Goal: Book appointment/travel/reservation

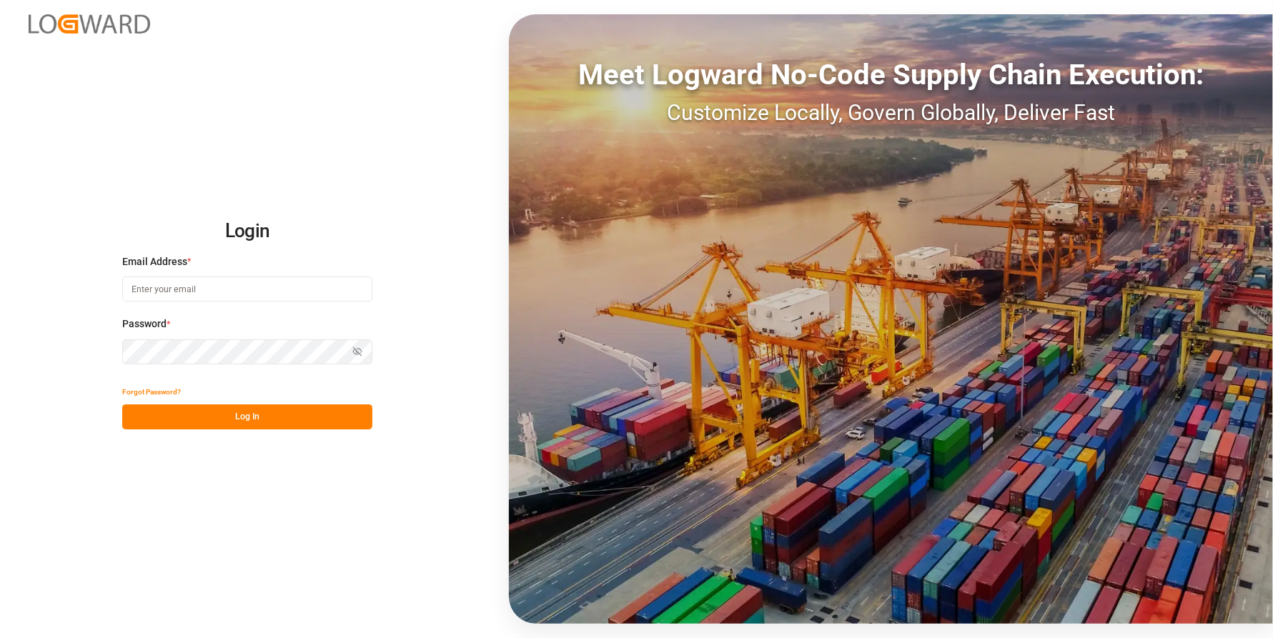
type input "[PERSON_NAME][EMAIL_ADDRESS][PERSON_NAME][DOMAIN_NAME]"
click at [210, 416] on button "Log In" at bounding box center [247, 416] width 250 height 25
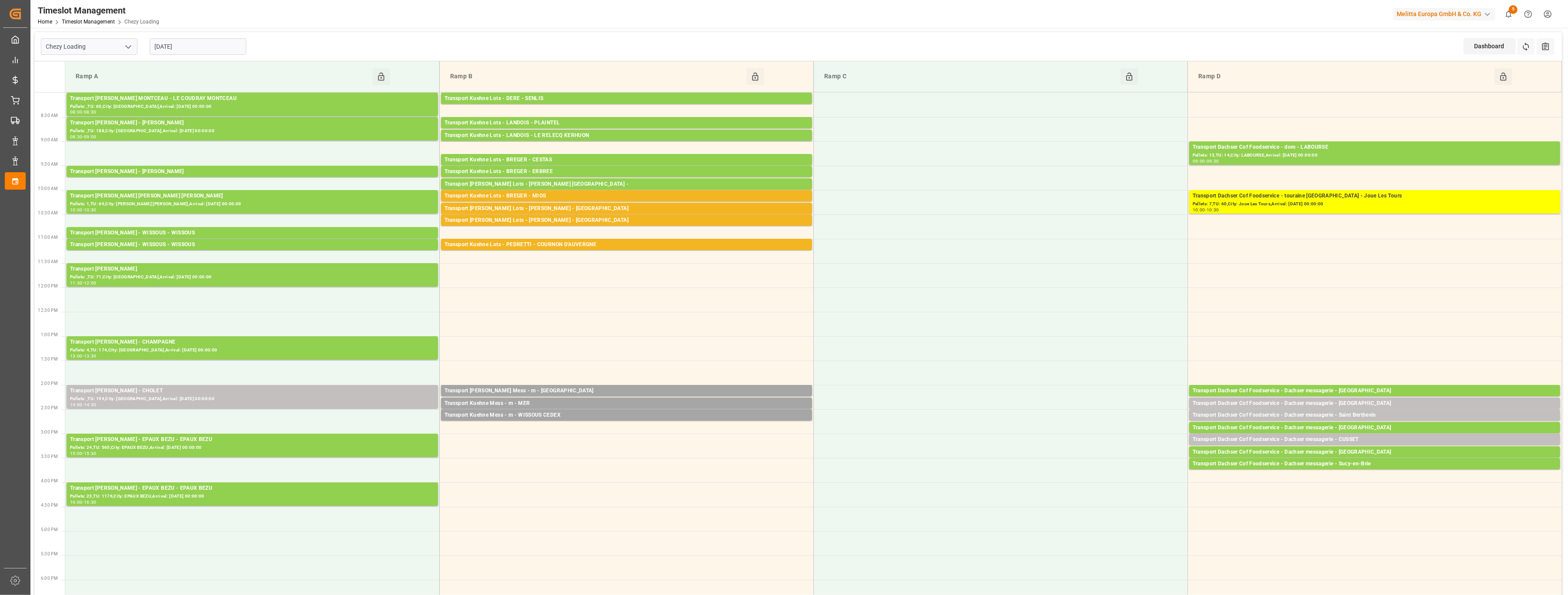
click at [127, 51] on icon "open menu" at bounding box center [128, 47] width 10 height 10
click at [109, 84] on div "Chezy Unloading" at bounding box center [89, 85] width 96 height 19
type input "Chezy Unloading"
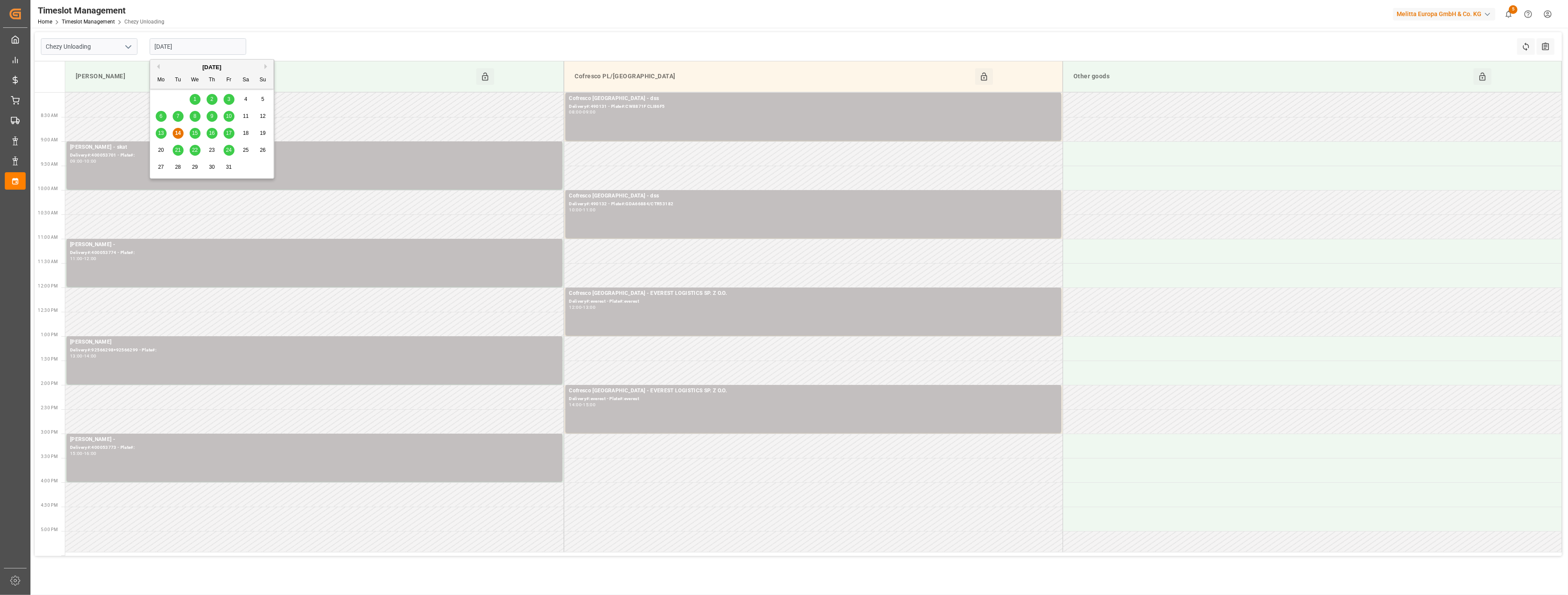
click at [200, 46] on input "[DATE]" at bounding box center [198, 46] width 97 height 16
click at [194, 139] on div "13 14 15 16 17 18 19" at bounding box center [212, 133] width 119 height 17
click at [196, 134] on span "15" at bounding box center [194, 133] width 5 height 6
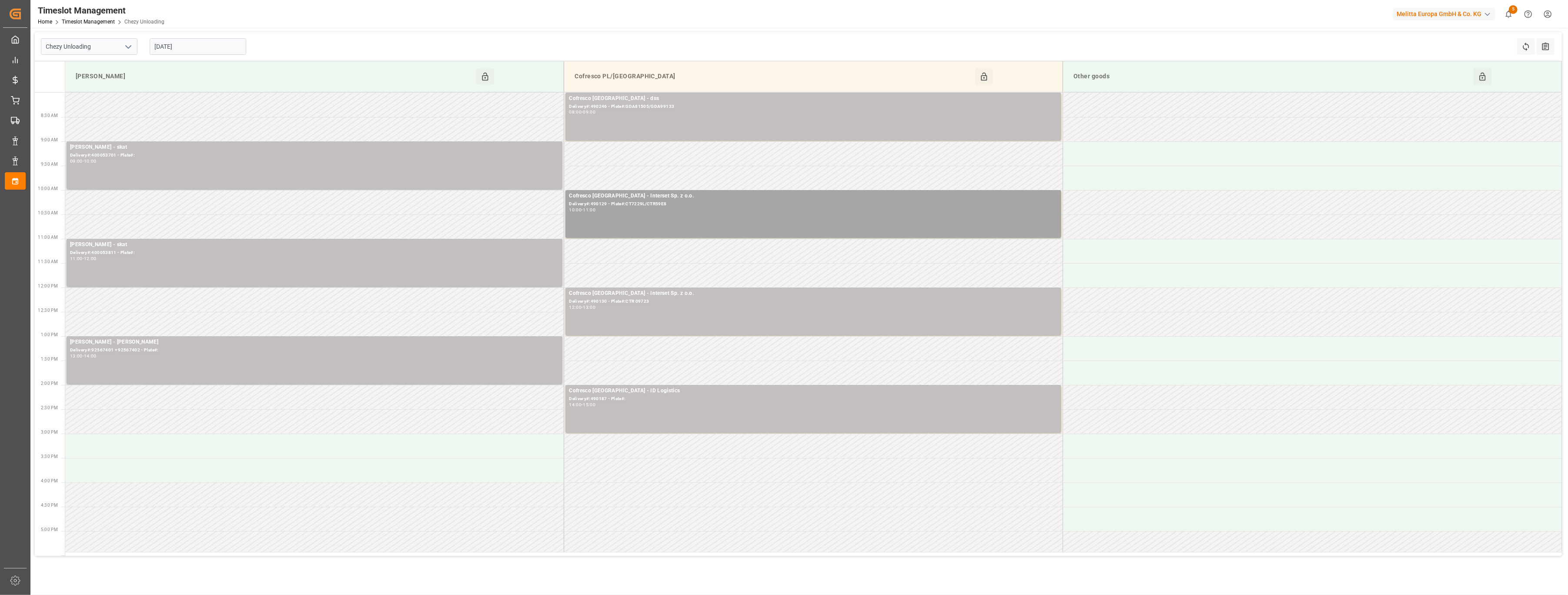
click at [200, 44] on input "15-10-2025" at bounding box center [198, 46] width 97 height 16
click at [211, 133] on span "16" at bounding box center [211, 133] width 5 height 6
type input "16-10-2025"
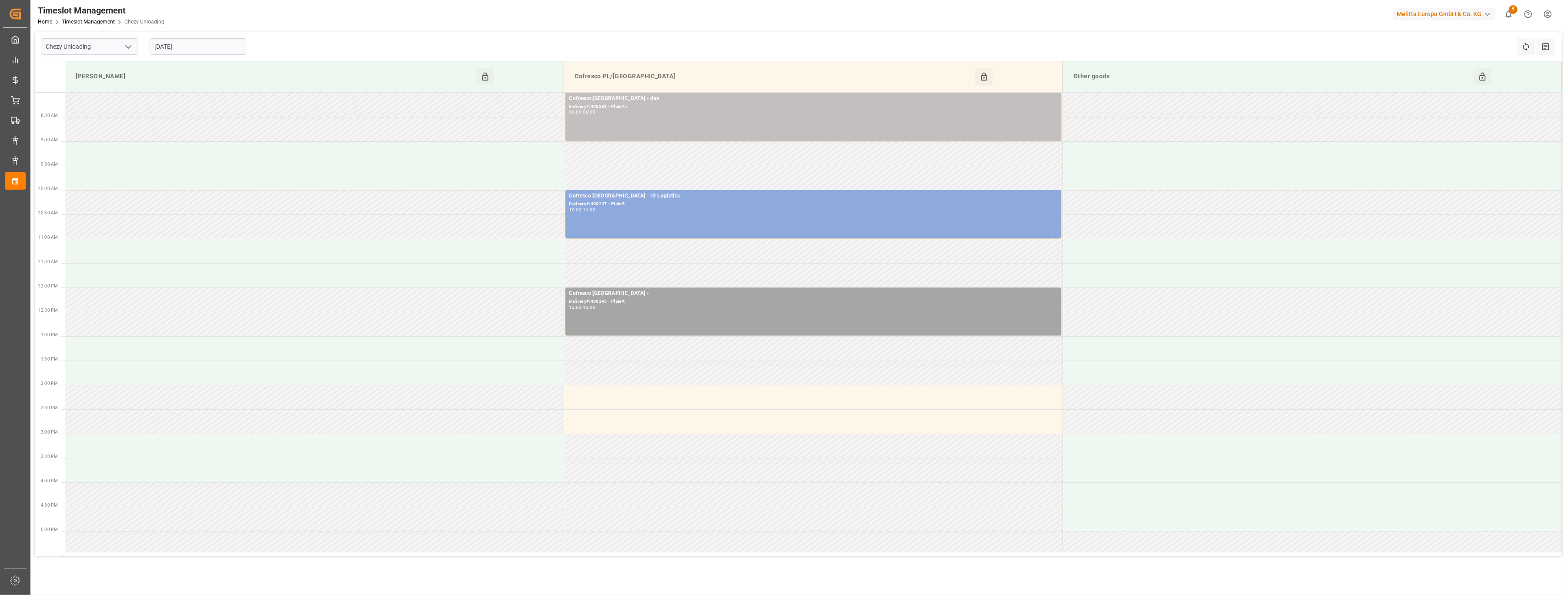
click at [126, 44] on icon "open menu" at bounding box center [128, 47] width 10 height 10
click at [116, 68] on div "Chezy Loading" at bounding box center [89, 66] width 96 height 19
type input "Chezy Loading"
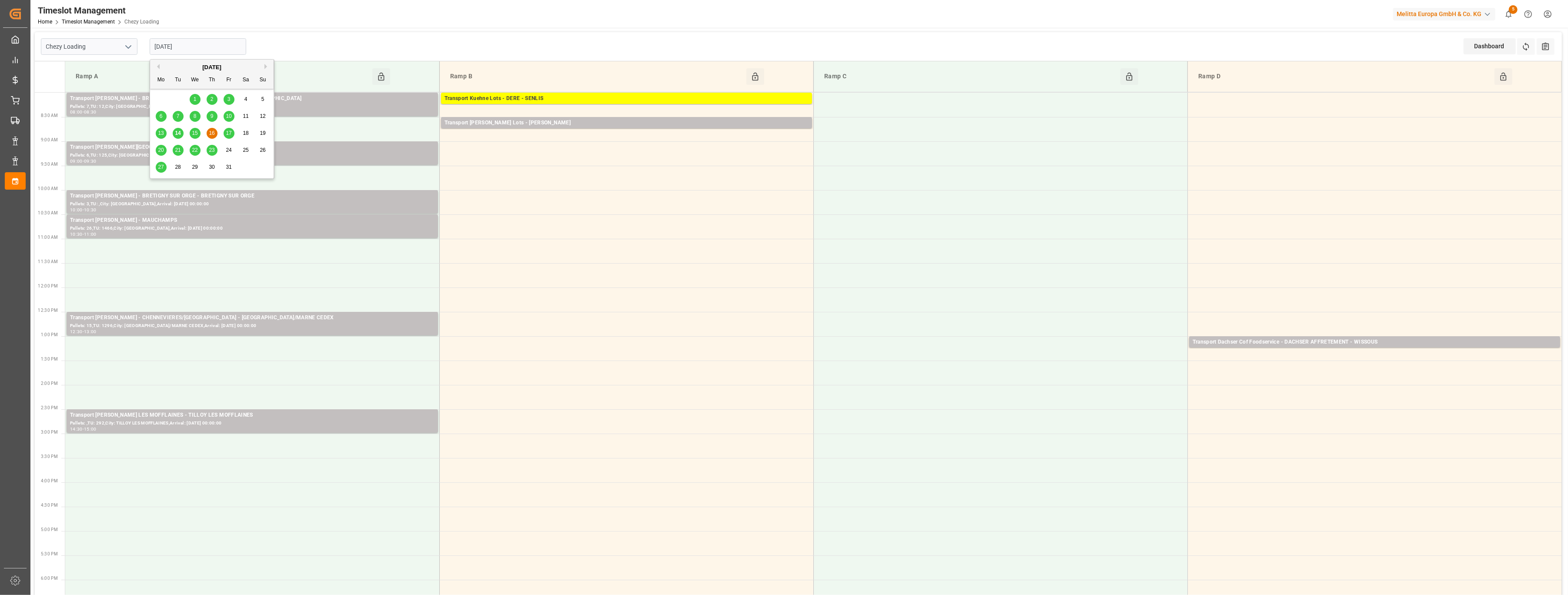
click at [214, 46] on input "16-10-2025" at bounding box center [198, 46] width 97 height 16
click at [196, 131] on span "15" at bounding box center [194, 133] width 5 height 6
type input "15-10-2025"
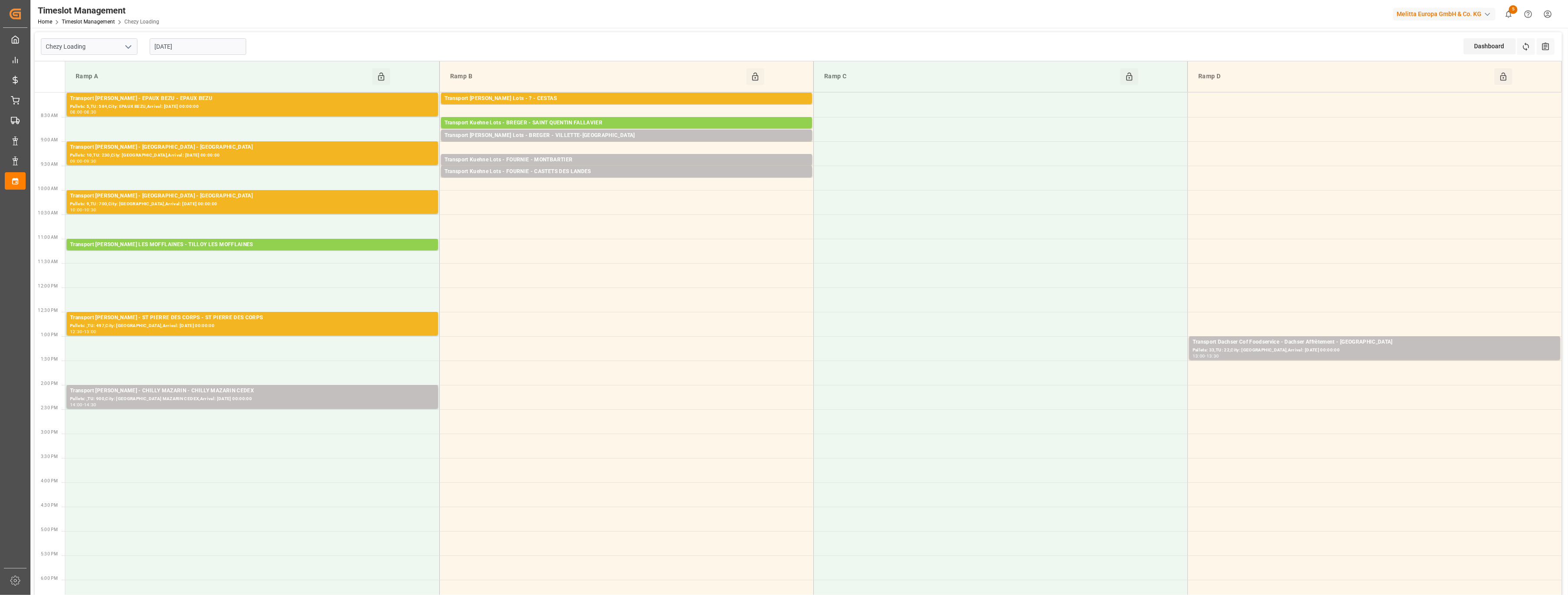
click at [127, 51] on icon "open menu" at bounding box center [128, 47] width 10 height 10
click at [126, 89] on div "Chezy Unloading" at bounding box center [89, 85] width 96 height 19
type input "Chezy Unloading"
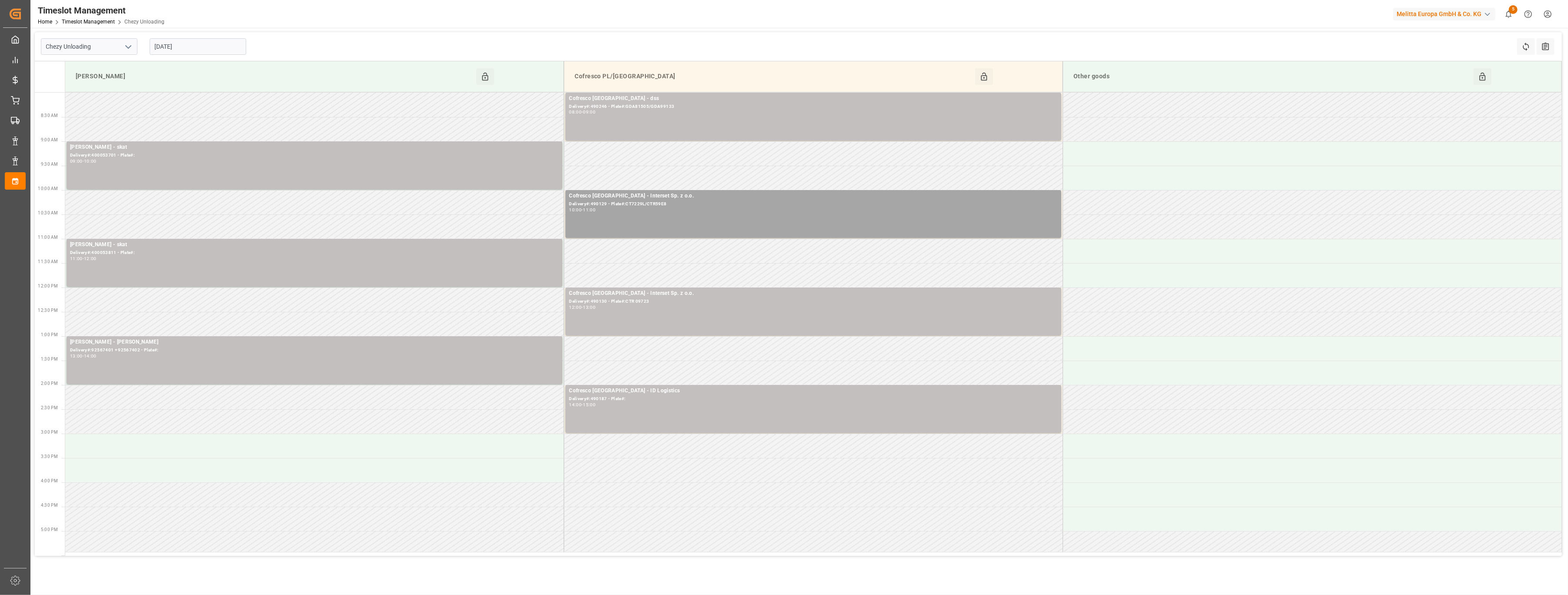
click at [225, 41] on input "15-10-2025" at bounding box center [198, 46] width 97 height 16
click at [180, 137] on div "14" at bounding box center [178, 133] width 11 height 10
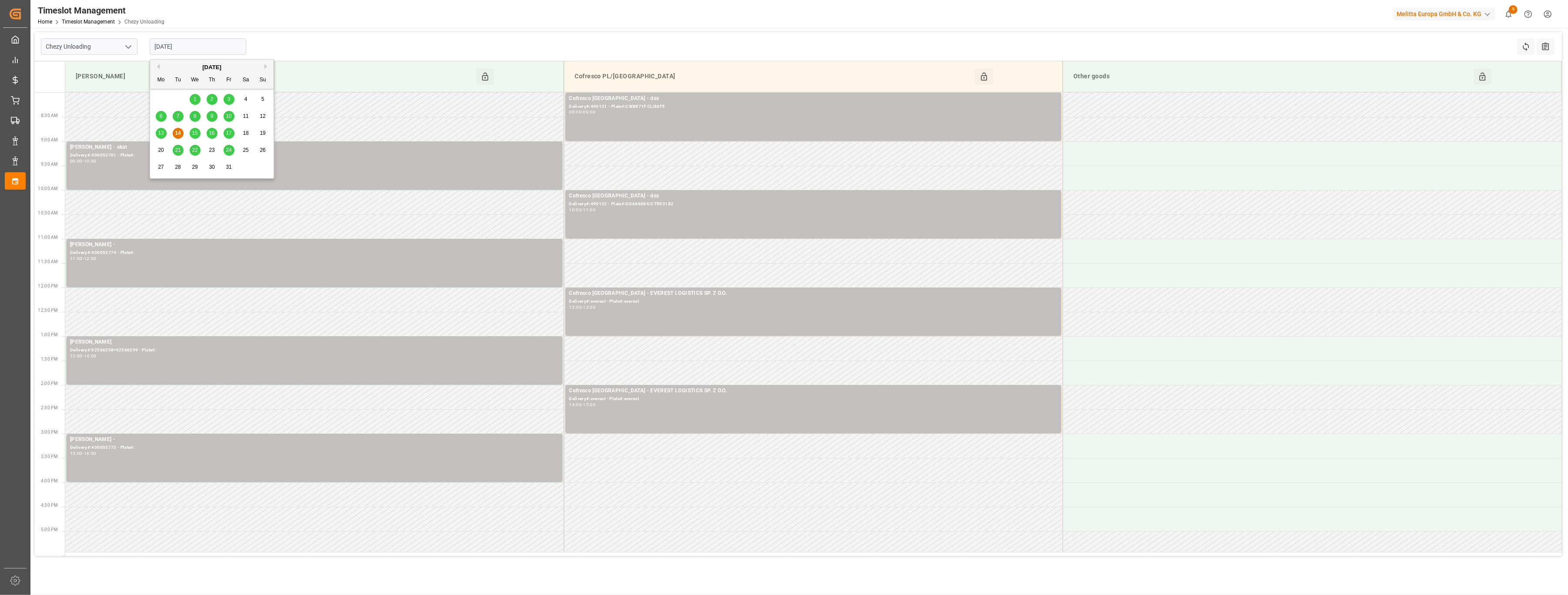
click at [218, 48] on input "[DATE]" at bounding box center [198, 46] width 97 height 16
click at [161, 139] on div "13 14 15 16 17 18 19" at bounding box center [212, 133] width 119 height 17
click at [161, 133] on span "13" at bounding box center [160, 133] width 5 height 6
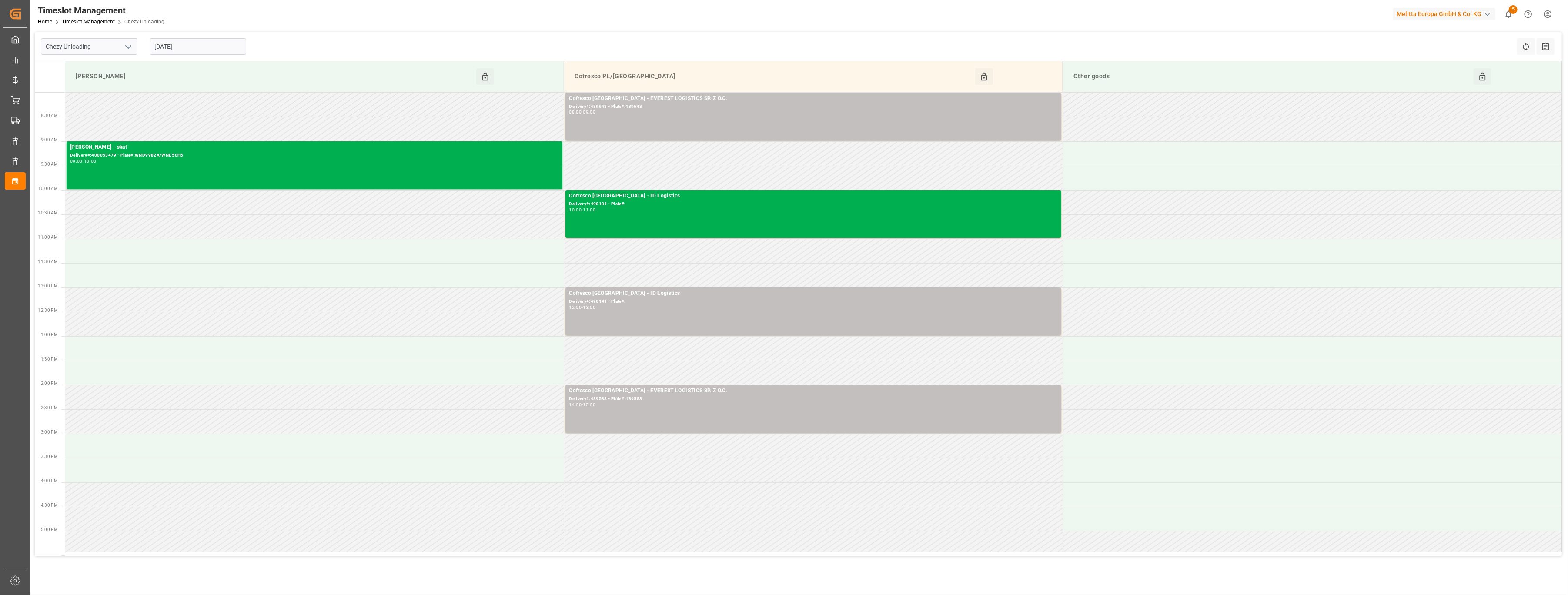
click at [229, 40] on input "13-10-2025" at bounding box center [198, 46] width 97 height 16
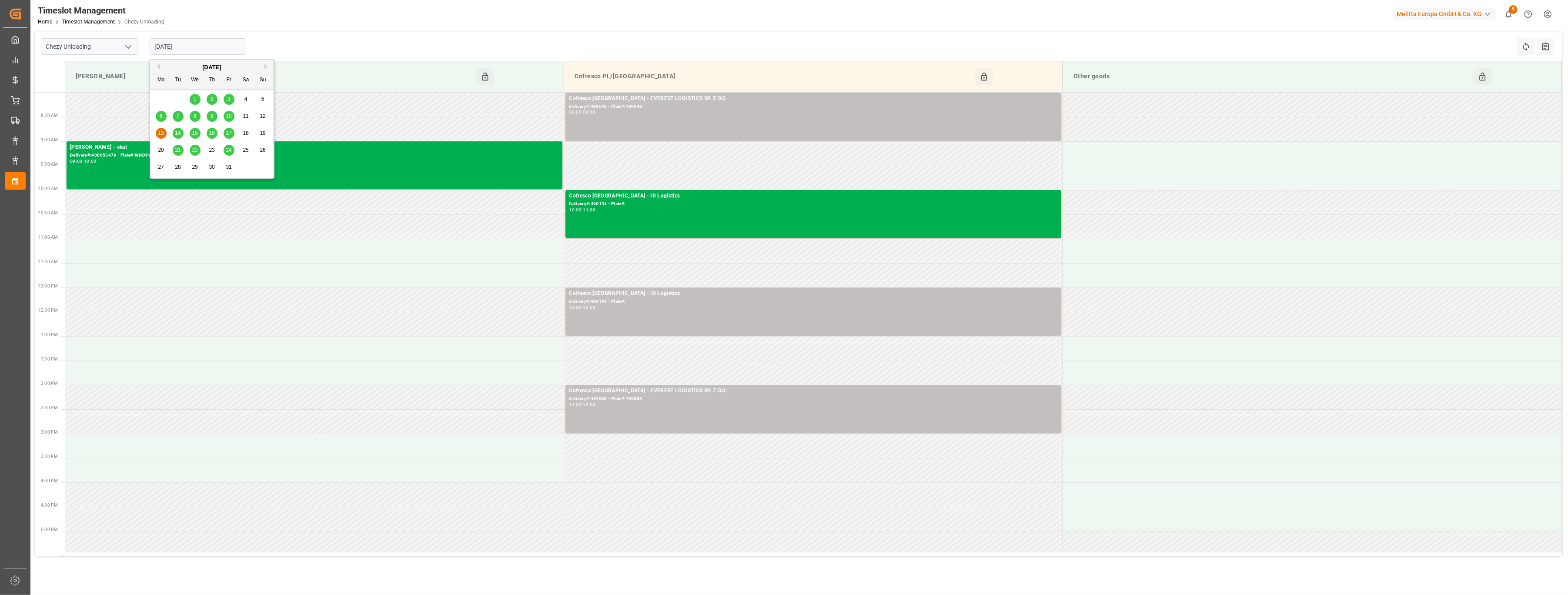
click at [229, 120] on div "10" at bounding box center [229, 116] width 11 height 10
type input "[DATE]"
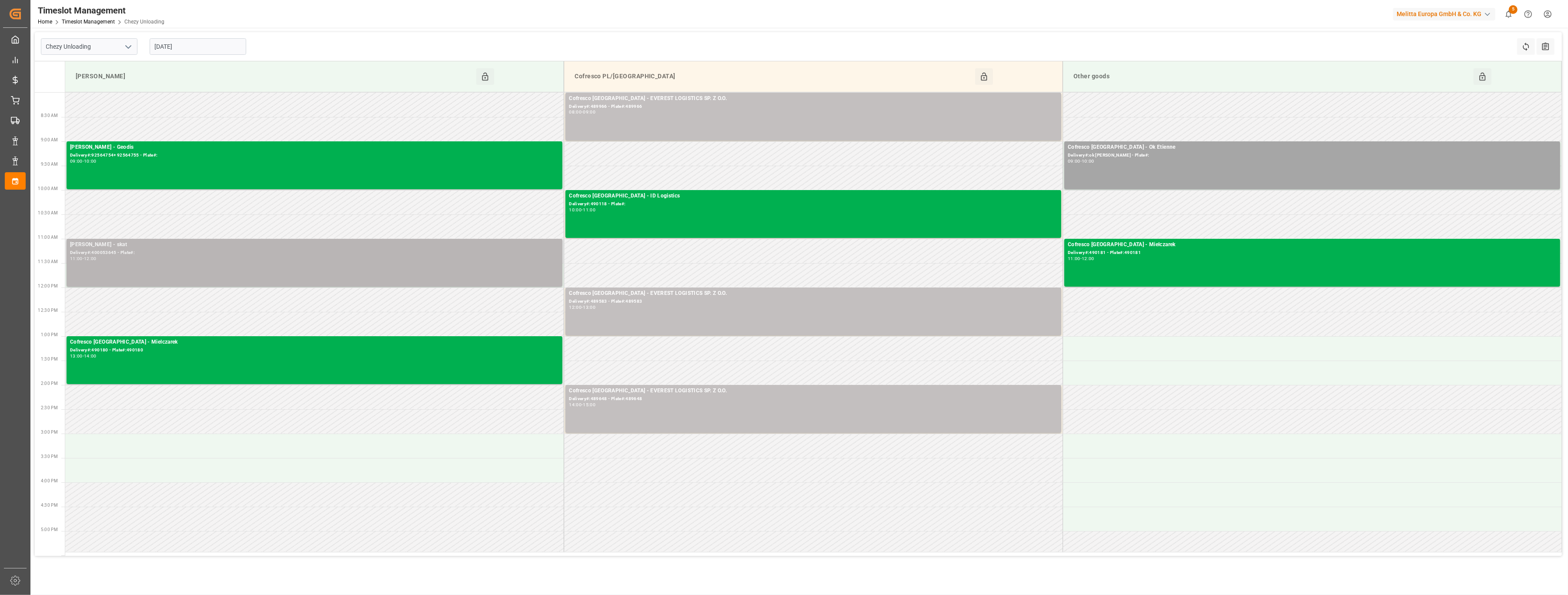
click at [215, 271] on div "Melitta Minden - skat Delivery#:400053645 - Plate#: 11:00 - 12:00" at bounding box center [314, 262] width 489 height 44
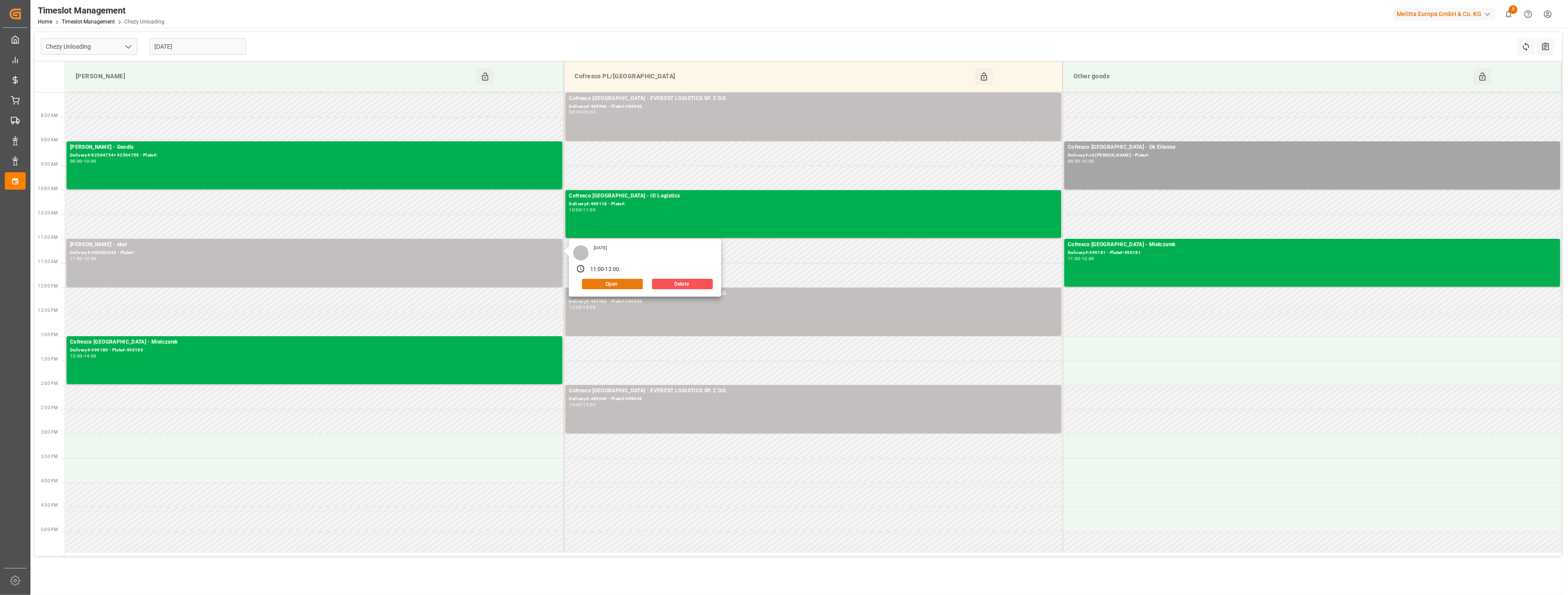
click at [609, 283] on button "Open" at bounding box center [612, 284] width 61 height 10
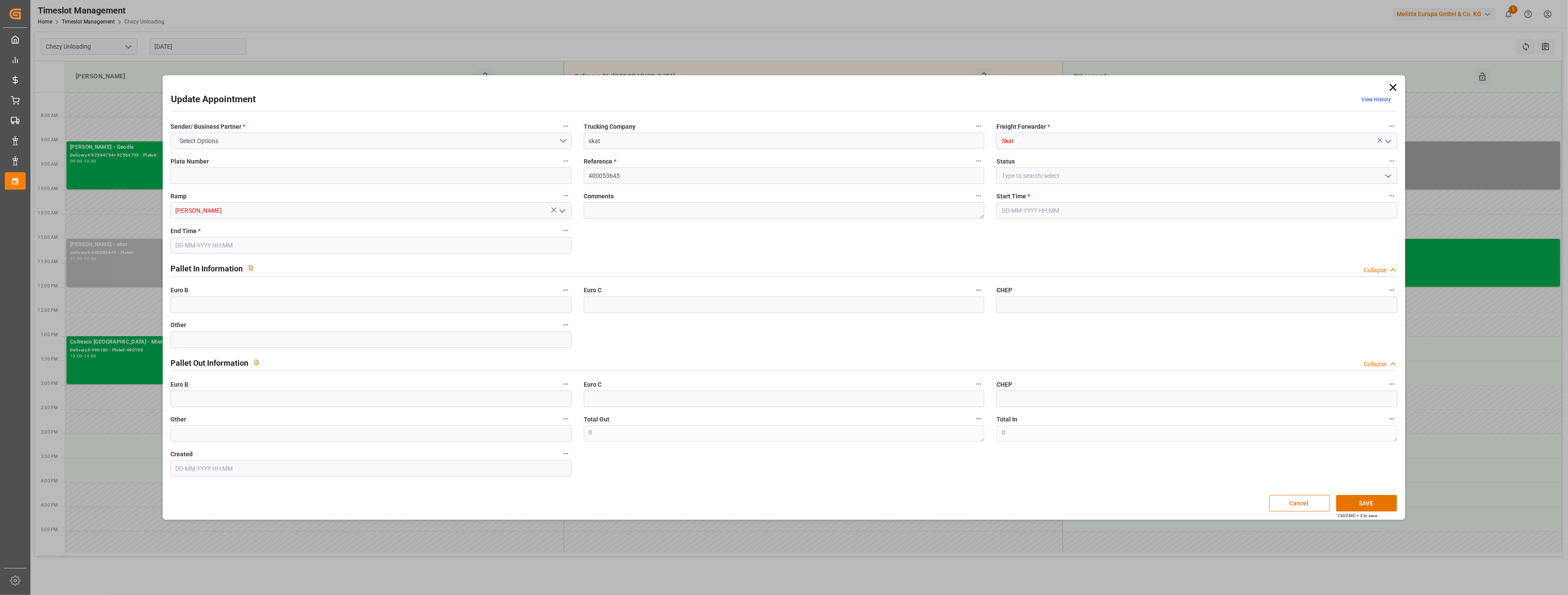
type input "10-10-2025 11:00"
type input "10-10-2025 12:00"
type input "07-10-2025 09:38"
click at [774, 180] on input at bounding box center [1197, 175] width 401 height 16
click at [774, 178] on icon "open menu" at bounding box center [1388, 176] width 10 height 10
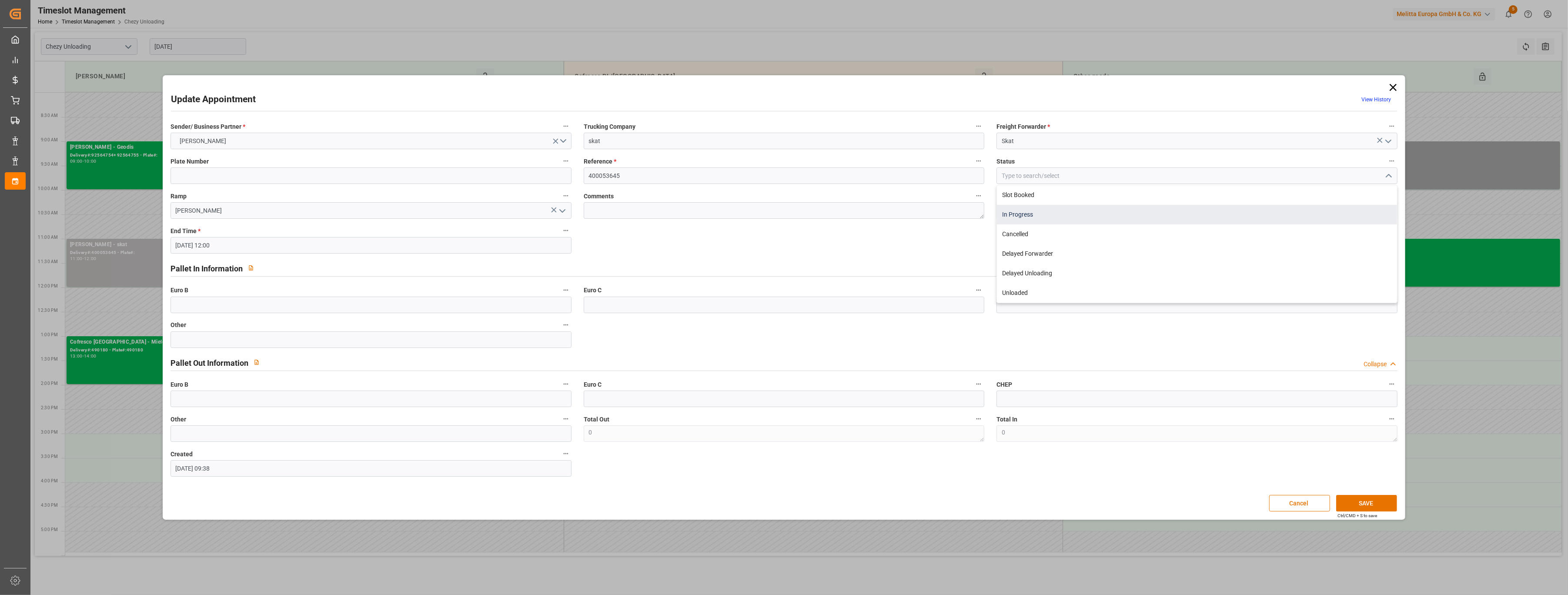
click at [774, 213] on div "In Progress" at bounding box center [1197, 215] width 400 height 19
type input "In Progress"
click at [774, 211] on input "10-10-2025 11:00" at bounding box center [1197, 210] width 401 height 16
click at [774, 301] on div "14" at bounding box center [1026, 297] width 11 height 10
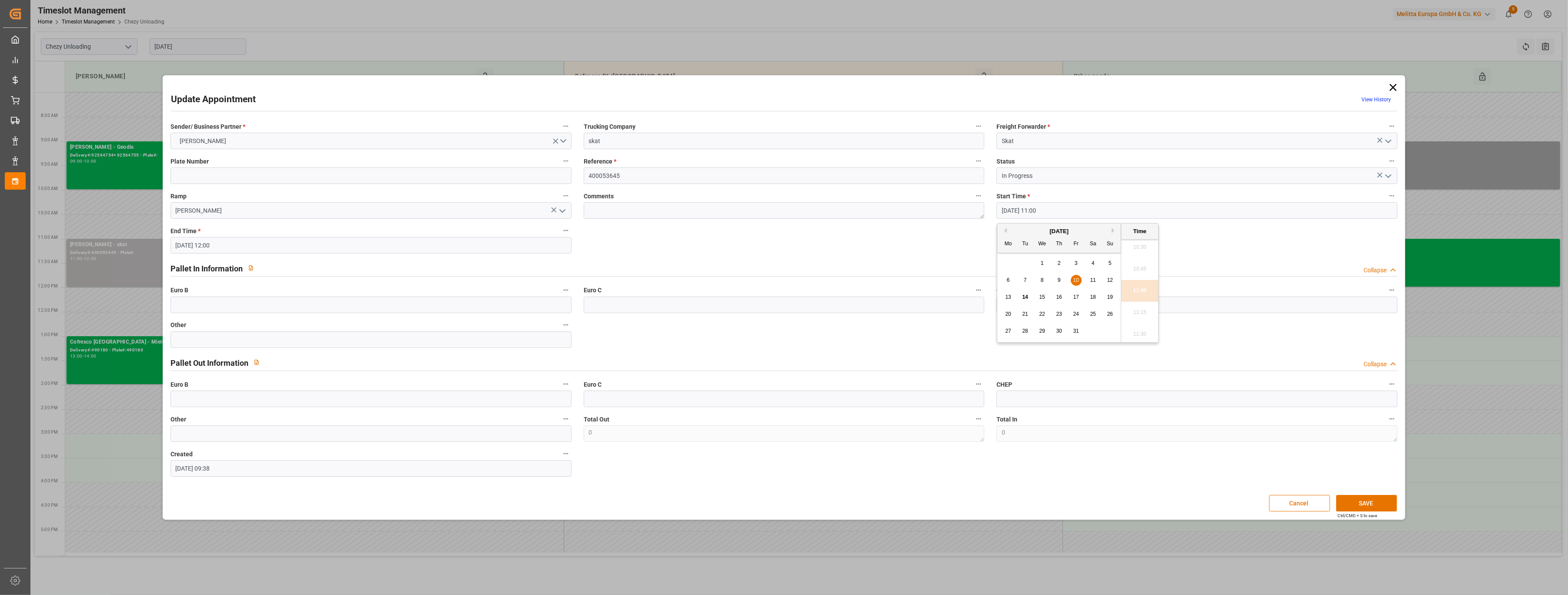
type input "14-10-2025 11:00"
click at [461, 208] on input "[PERSON_NAME]" at bounding box center [371, 210] width 401 height 16
click at [567, 211] on icon "open menu" at bounding box center [562, 211] width 10 height 10
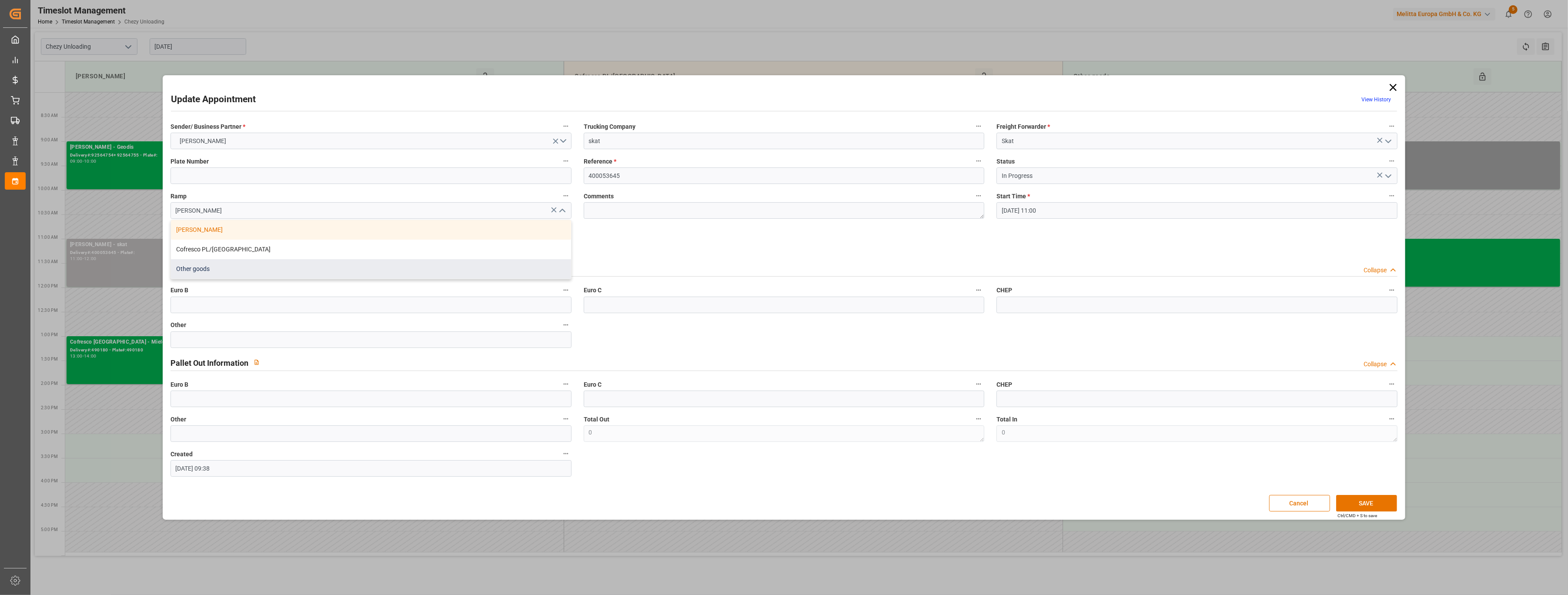
click at [468, 263] on div "Other goods" at bounding box center [371, 269] width 400 height 19
type input "Other goods"
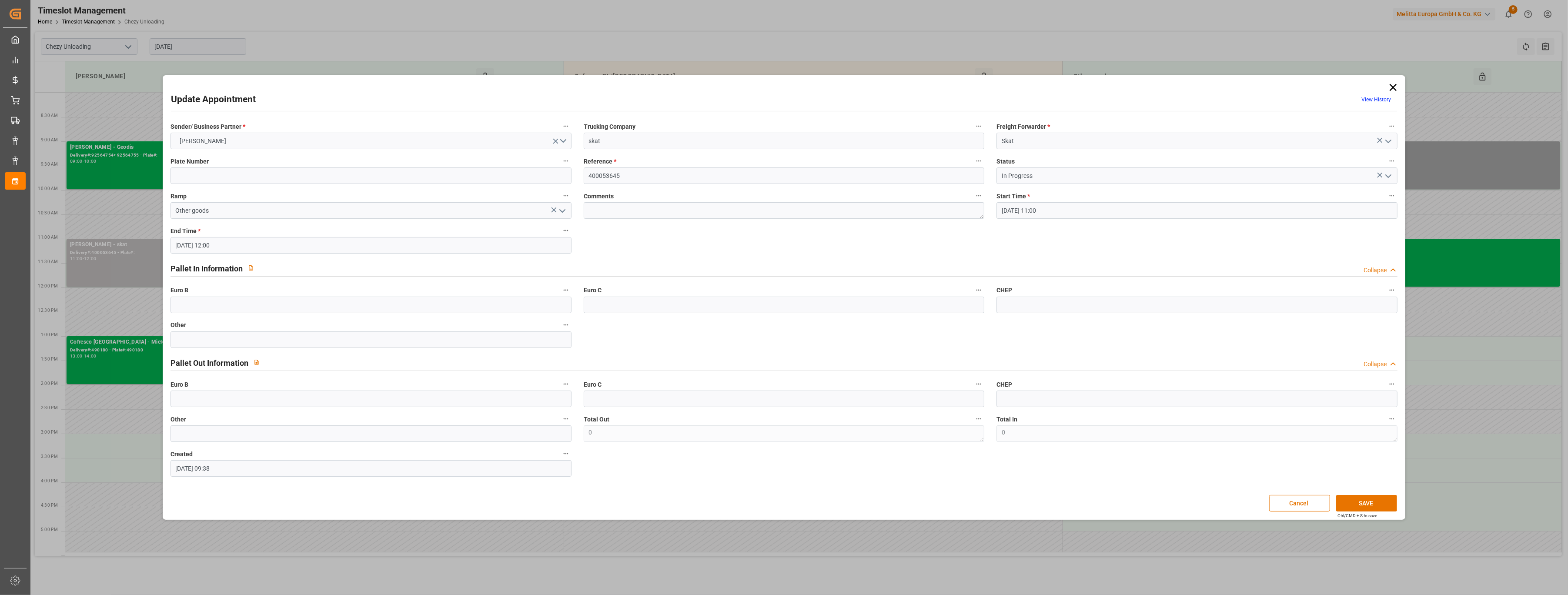
click at [433, 237] on input "10-10-2025 12:00" at bounding box center [371, 245] width 401 height 16
click at [203, 334] on div "14" at bounding box center [199, 332] width 11 height 10
type input "14-10-2025 12:00"
click at [313, 324] on li "12:00" at bounding box center [313, 325] width 37 height 22
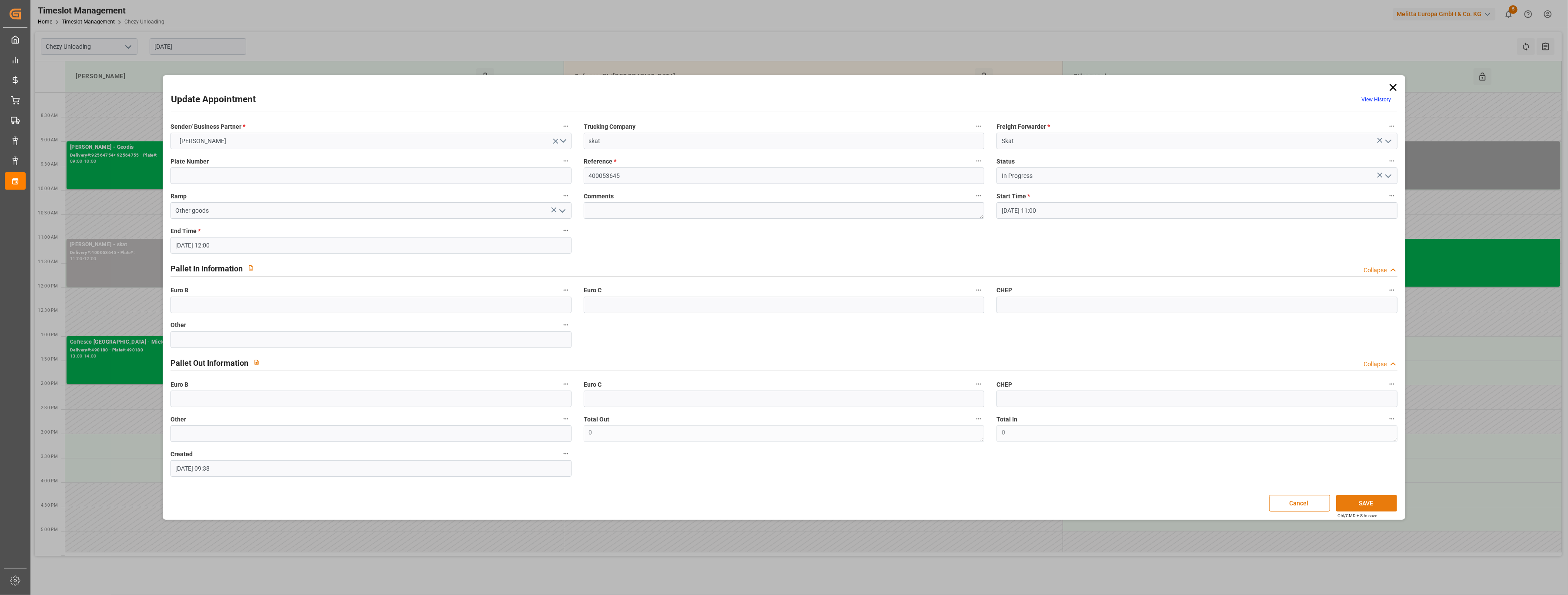
click at [774, 388] on button "SAVE" at bounding box center [1367, 503] width 61 height 16
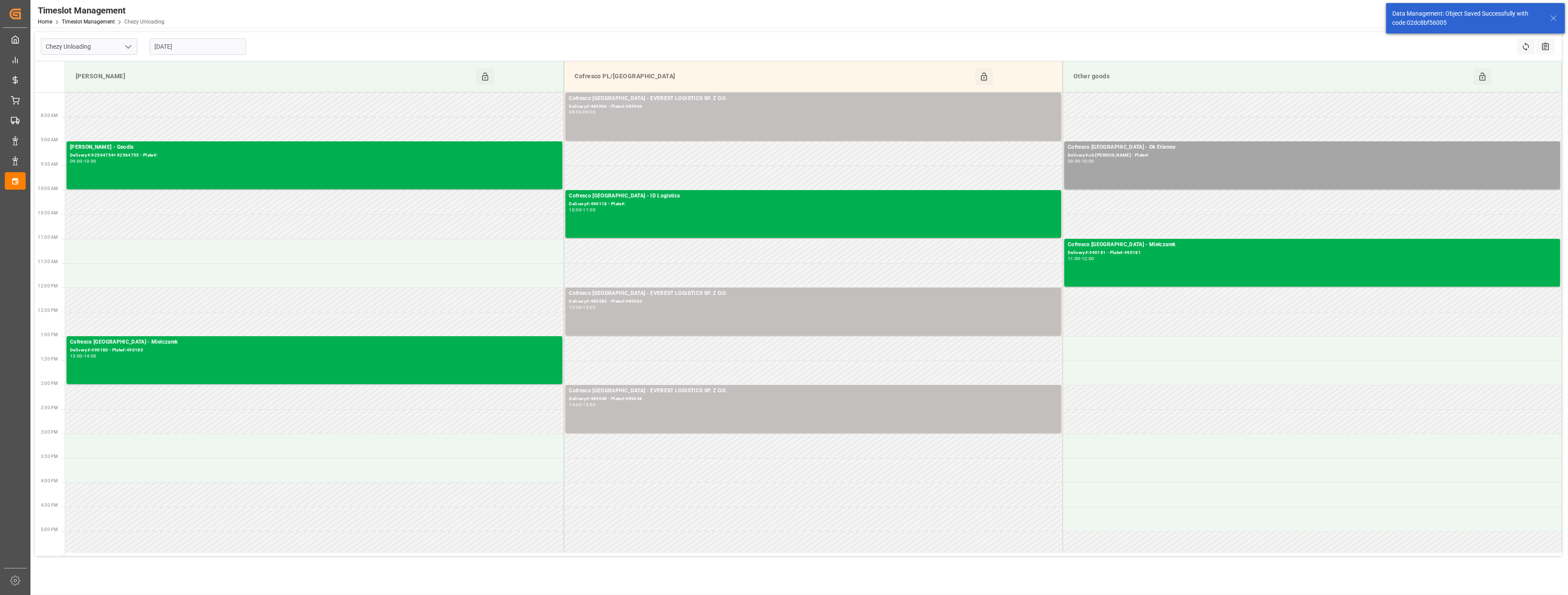
click at [211, 50] on input "[DATE]" at bounding box center [198, 46] width 97 height 16
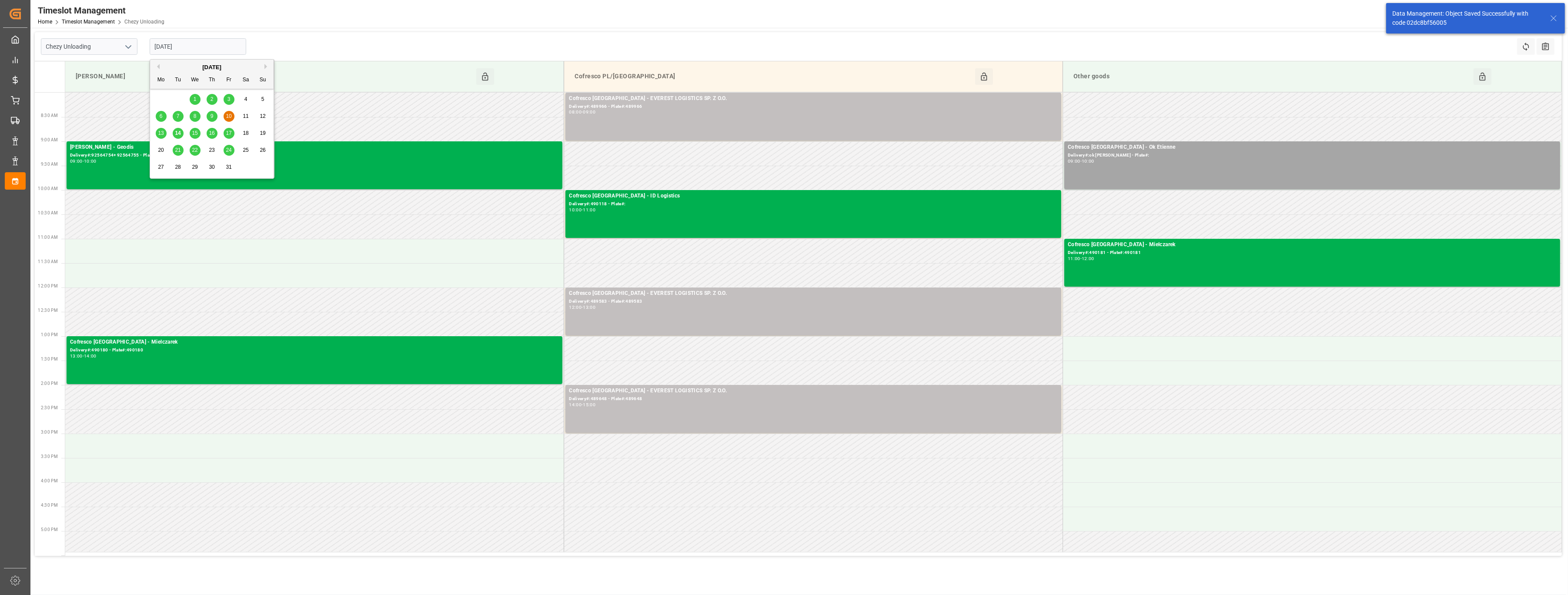
click at [179, 133] on span "14" at bounding box center [177, 133] width 5 height 6
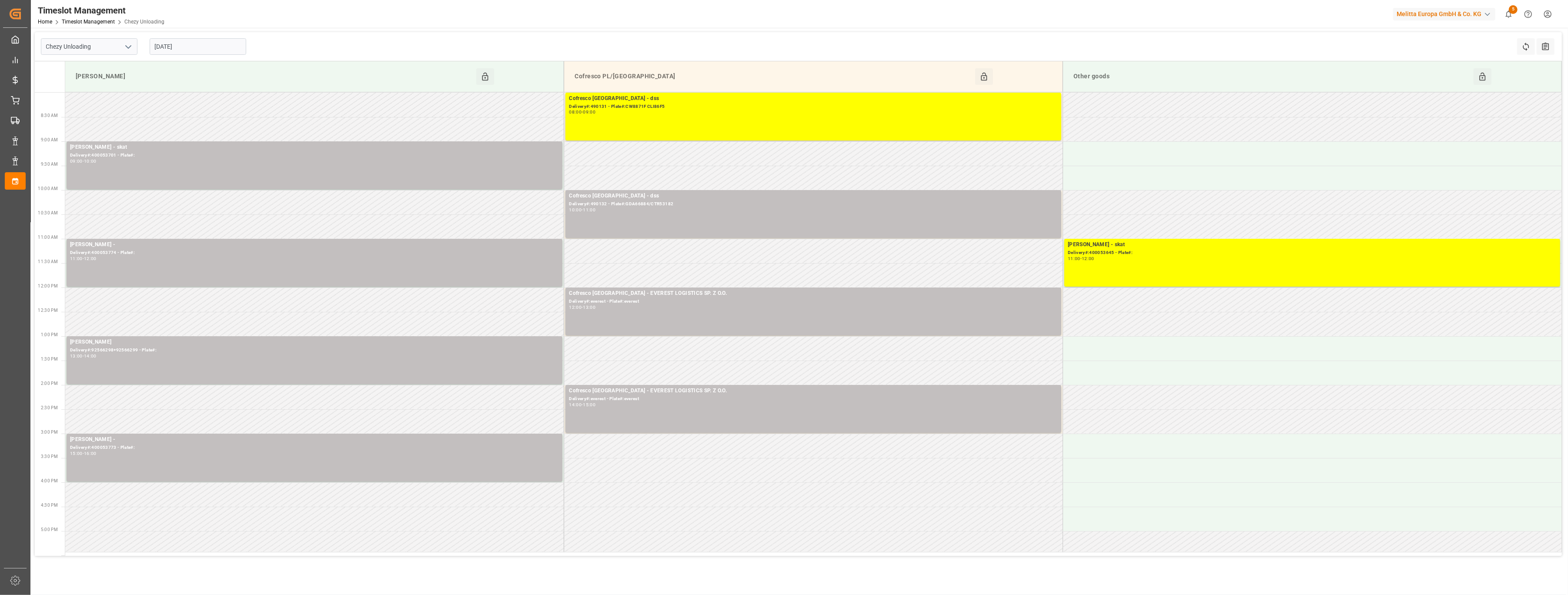
click at [187, 46] on input "[DATE]" at bounding box center [198, 46] width 97 height 16
click at [163, 136] on span "13" at bounding box center [160, 133] width 5 height 6
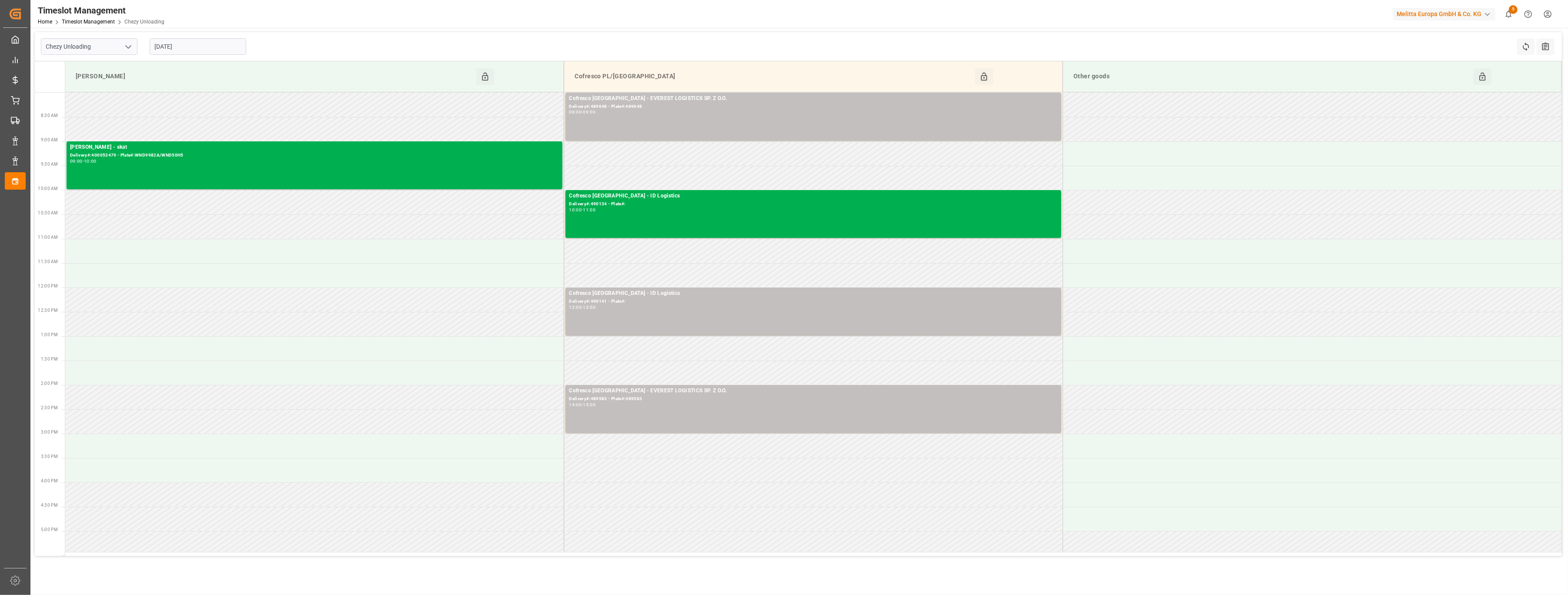
click at [195, 47] on input "13-10-2025" at bounding box center [198, 46] width 97 height 16
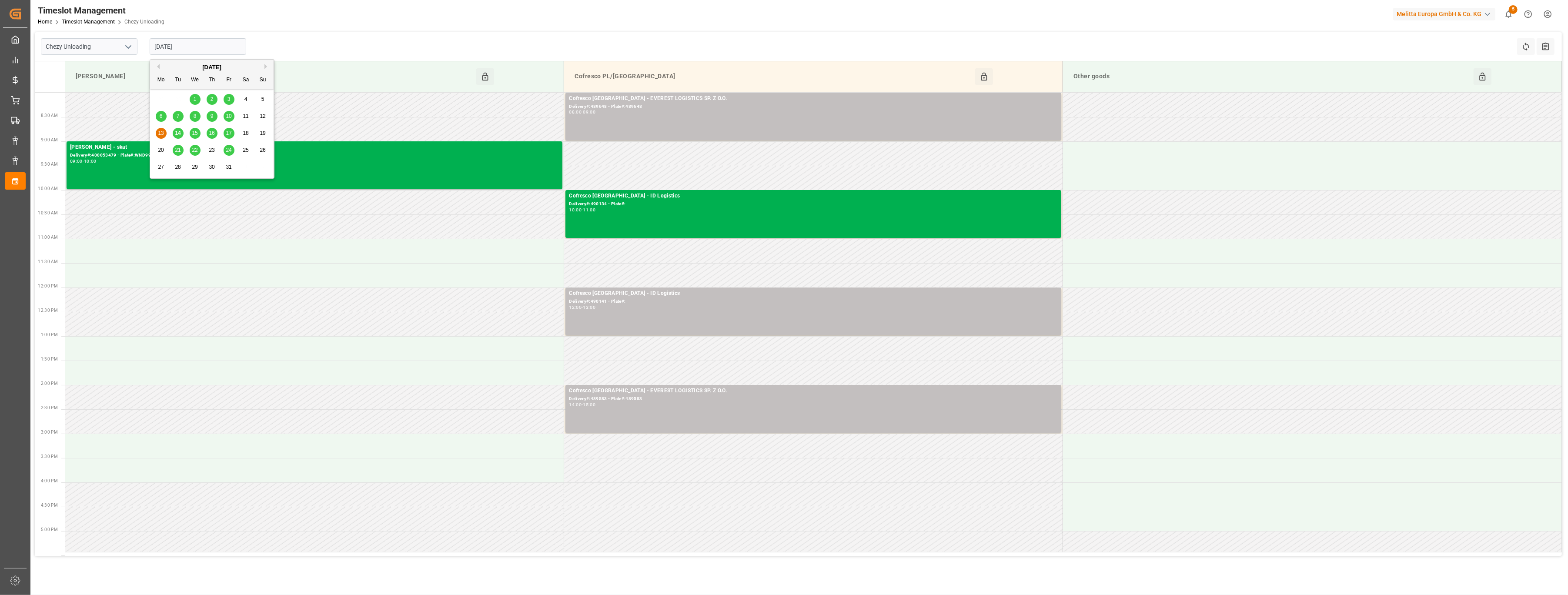
click at [231, 117] on span "10" at bounding box center [228, 116] width 5 height 6
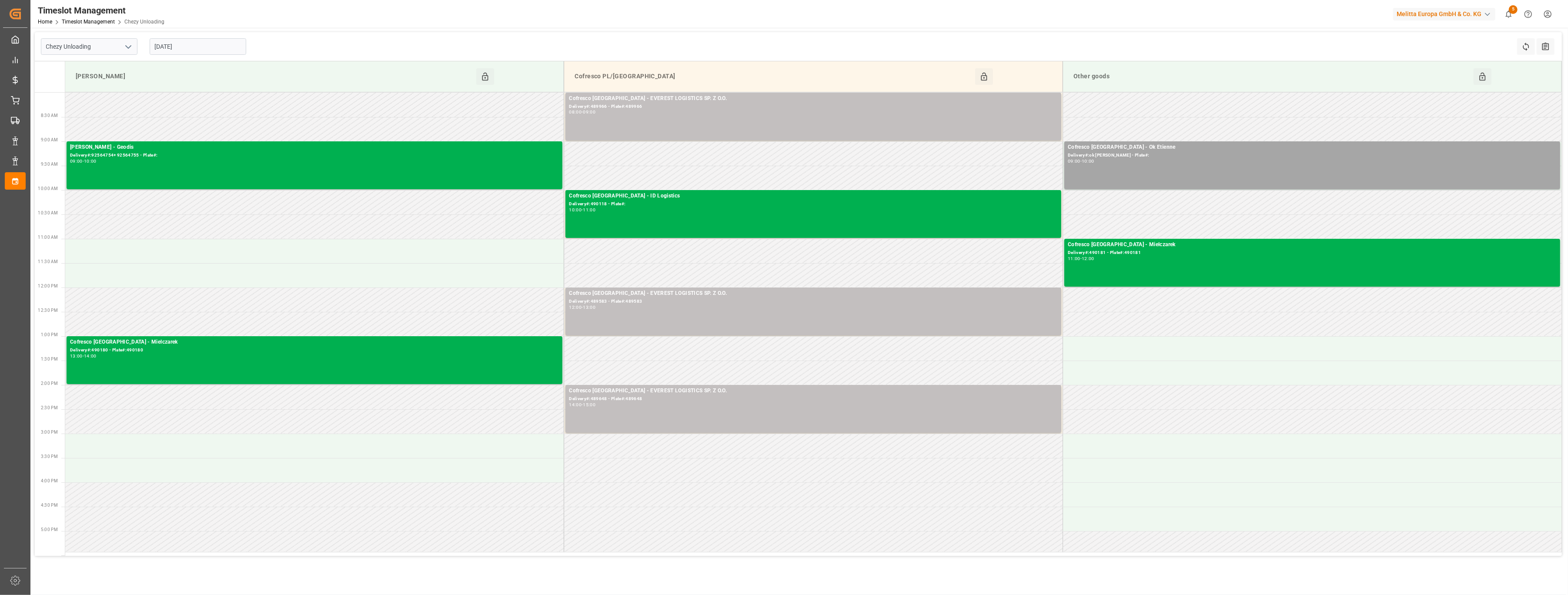
click at [196, 51] on input "[DATE]" at bounding box center [198, 46] width 97 height 16
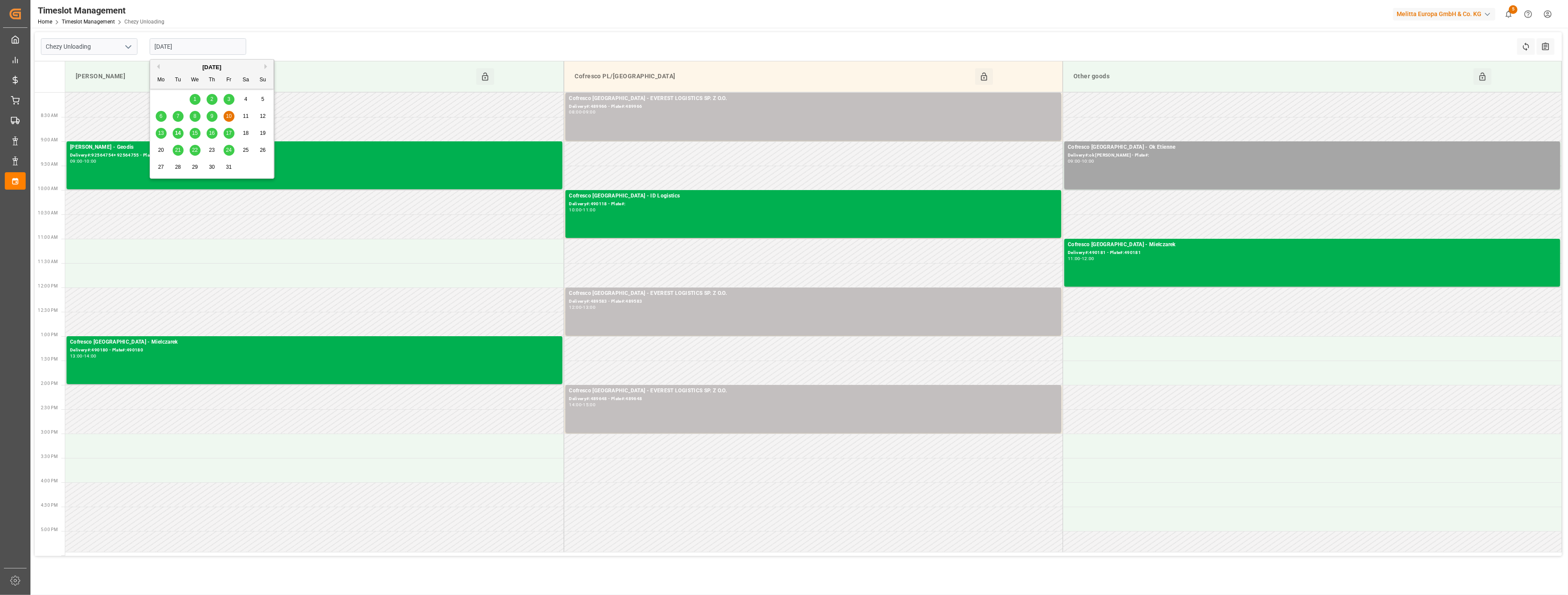
click at [181, 134] on div "14" at bounding box center [178, 133] width 11 height 10
type input "[DATE]"
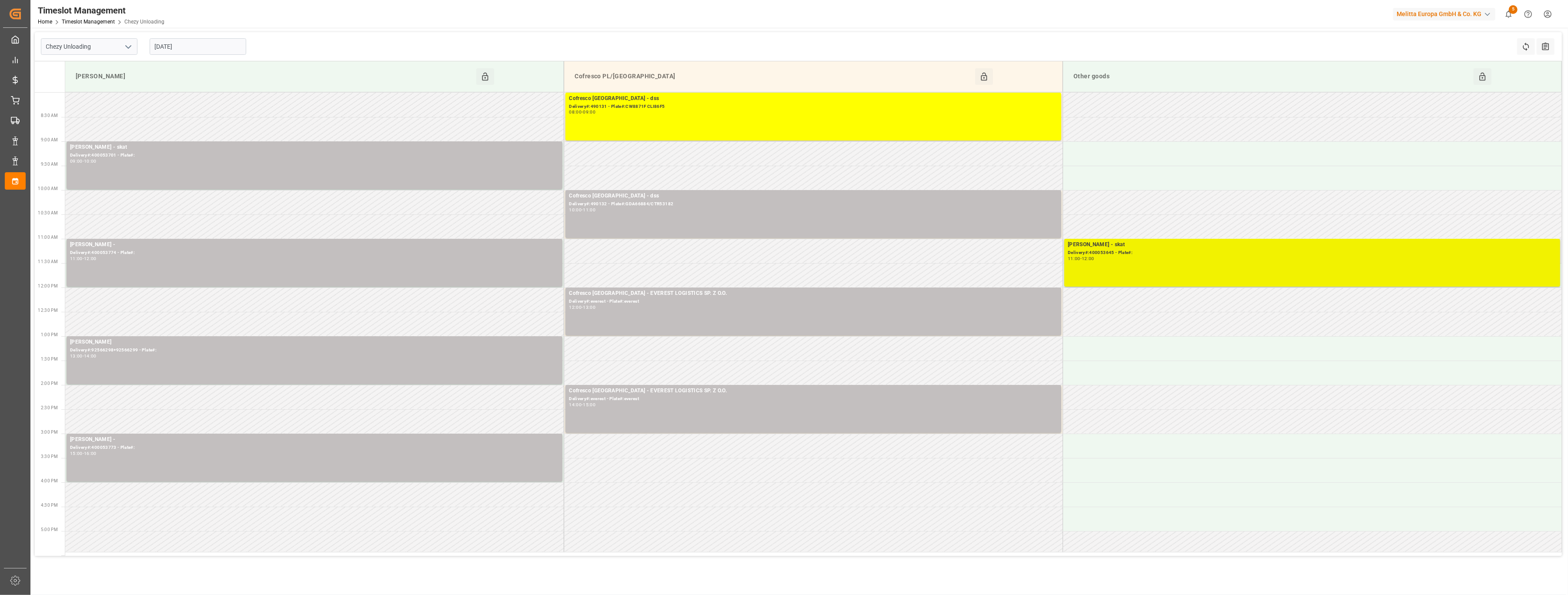
click at [774, 268] on div "Melitta Minden - skat Delivery#:400053645 - Plate#: 11:00 - 12:00" at bounding box center [1312, 262] width 489 height 44
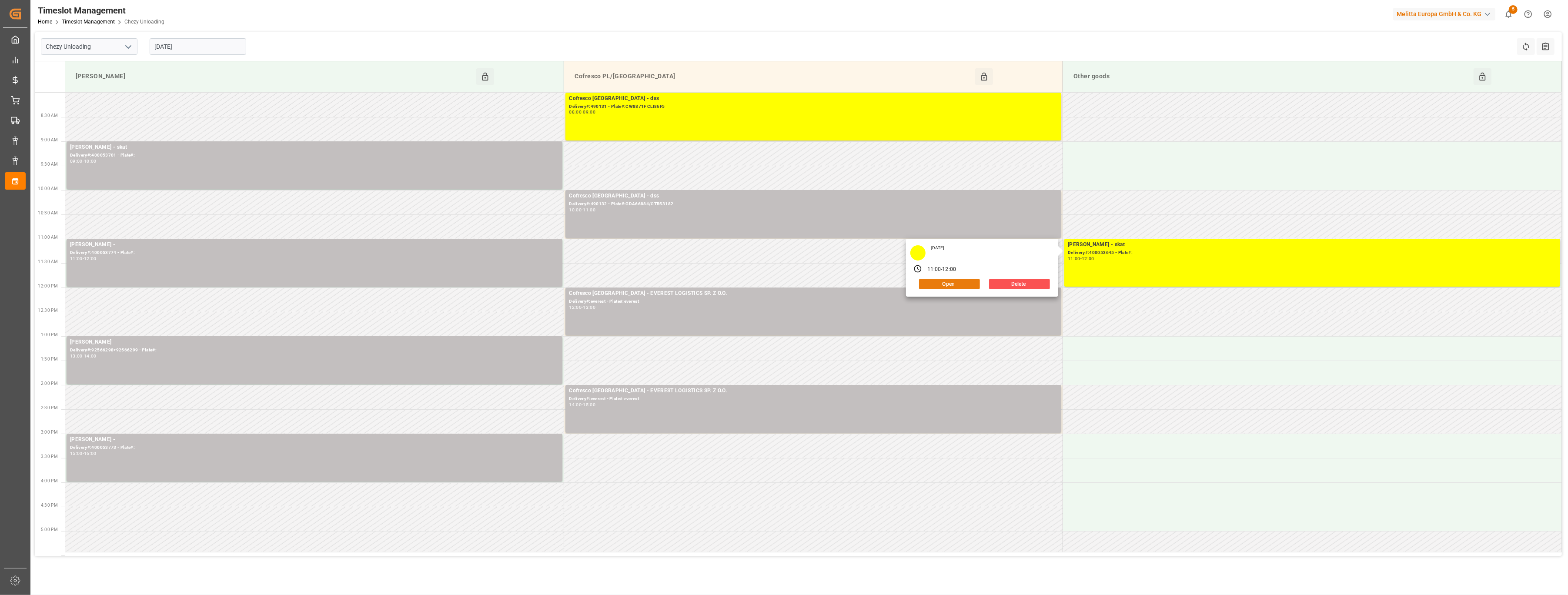
click at [774, 282] on button "Open" at bounding box center [950, 284] width 61 height 10
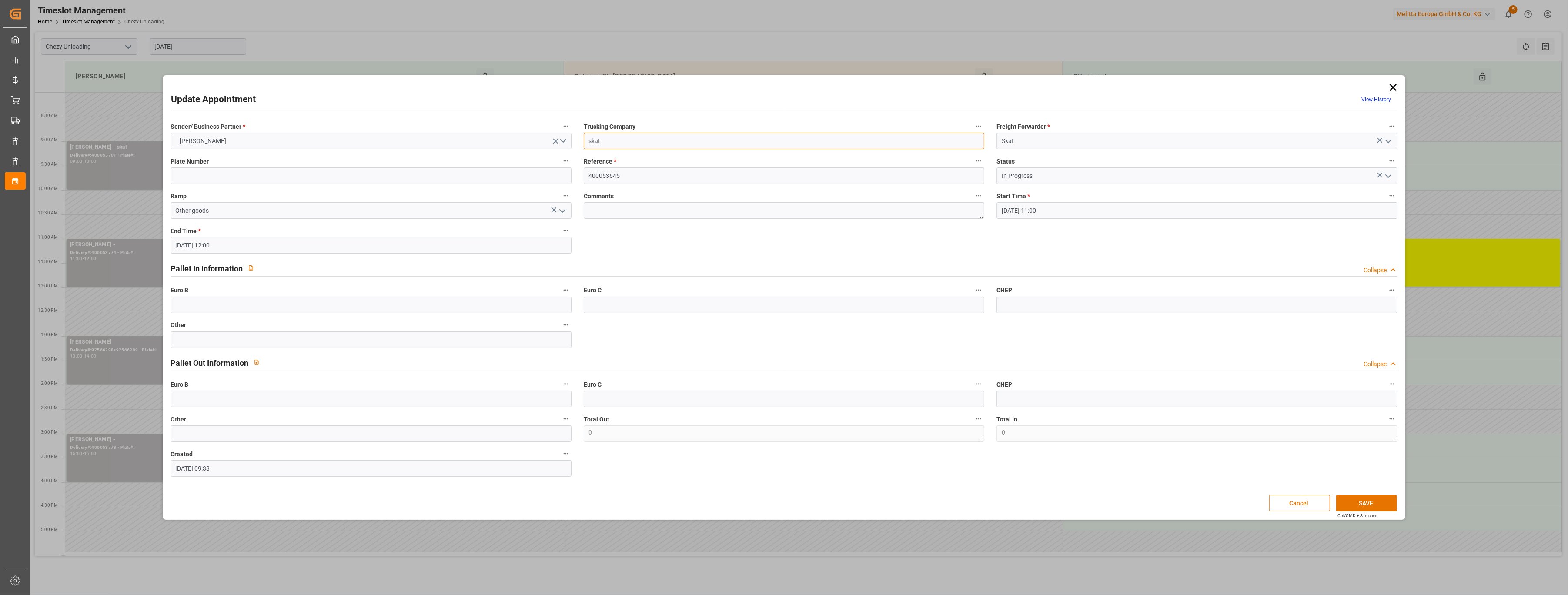
click at [709, 137] on input "skat" at bounding box center [784, 141] width 401 height 16
type input "skat prevu vend 10/10"
click at [774, 388] on button "SAVE" at bounding box center [1367, 503] width 61 height 16
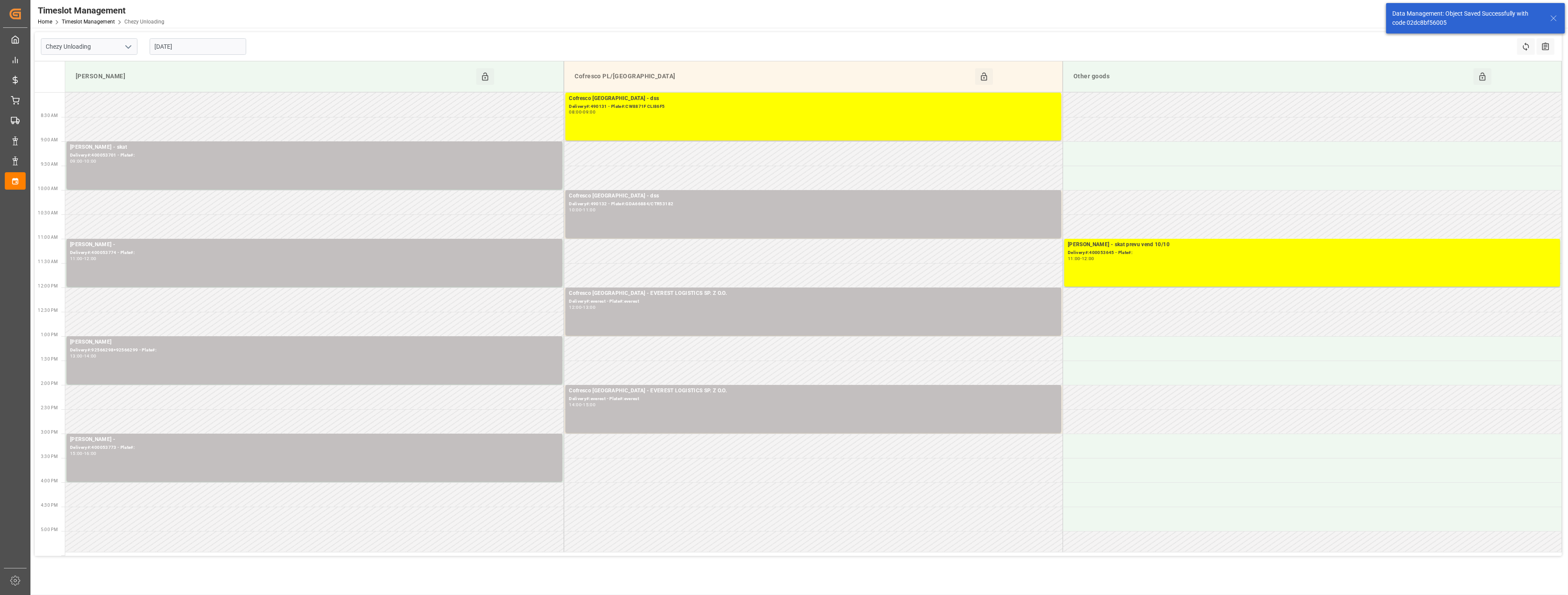
click at [220, 46] on input "[DATE]" at bounding box center [198, 46] width 97 height 16
click at [228, 117] on span "10" at bounding box center [228, 116] width 5 height 6
type input "[DATE]"
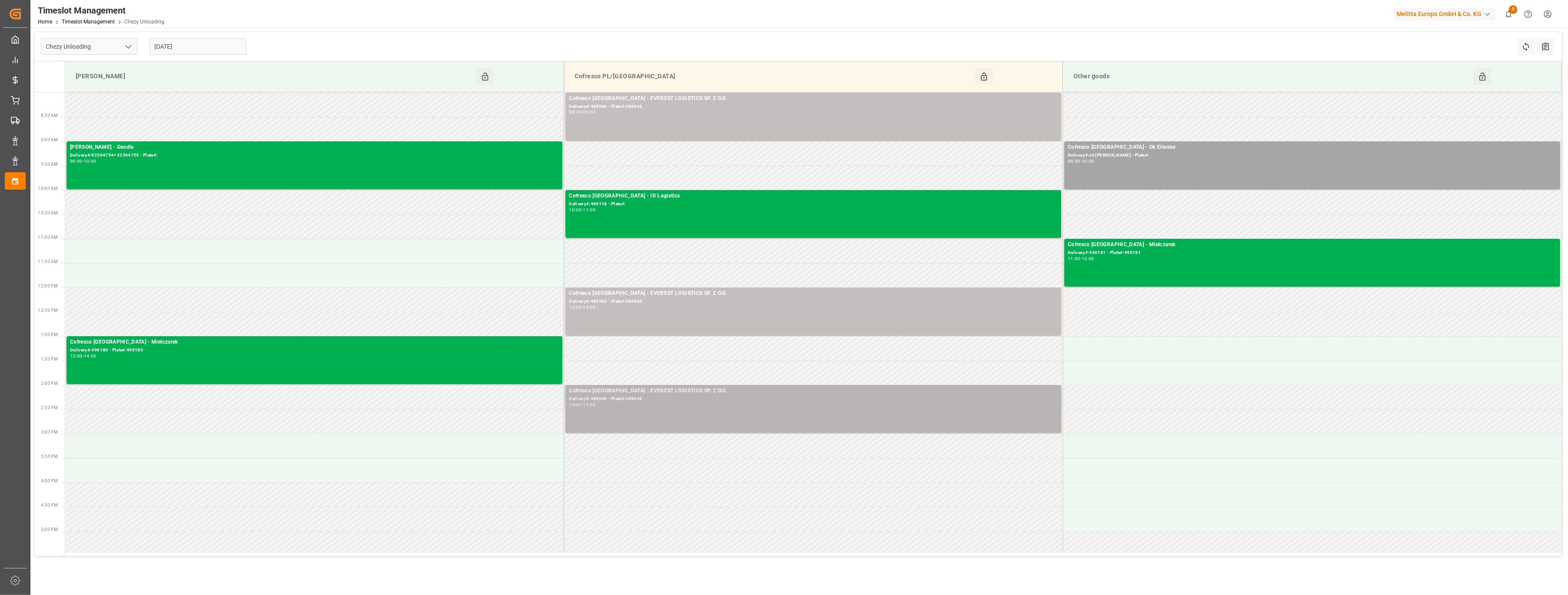
click at [716, 388] on div "Cofresco [GEOGRAPHIC_DATA] - EVEREST LOGISTICS SP. Z O.O. Delivery#:489648 - Pl…" at bounding box center [813, 408] width 489 height 44
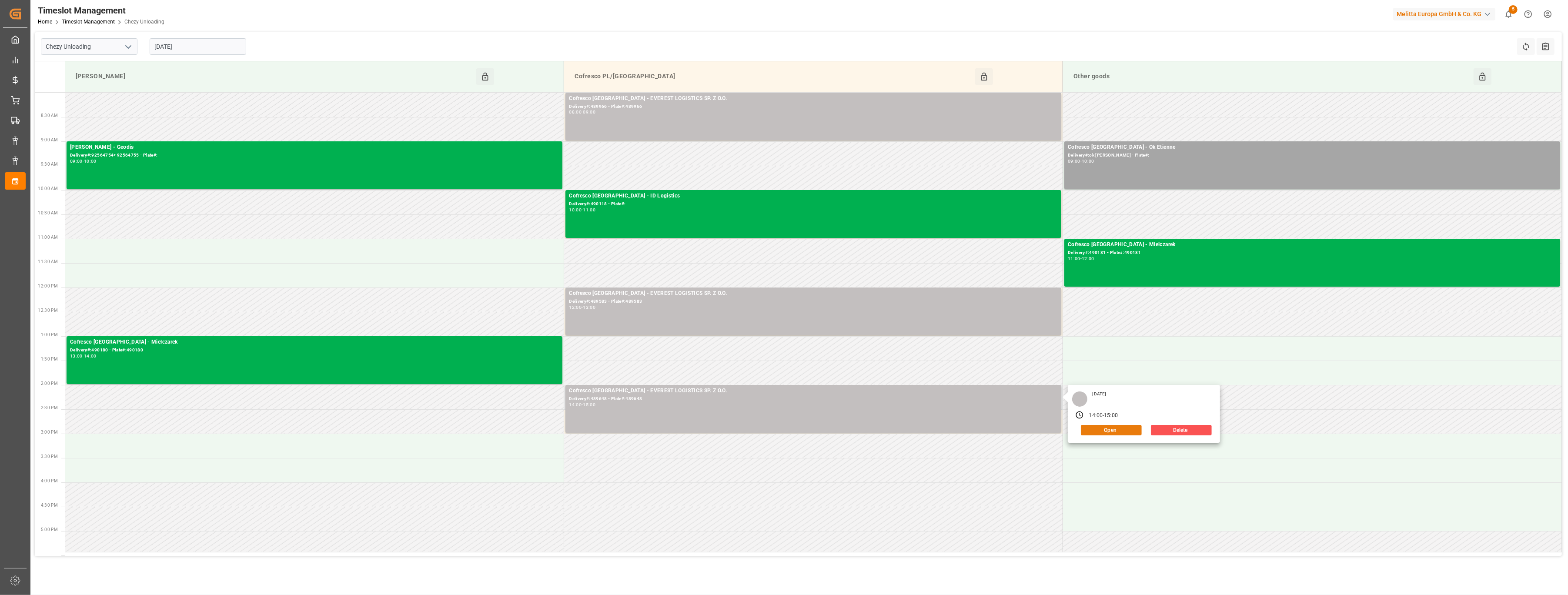
click at [774, 388] on button "Open" at bounding box center [1111, 430] width 61 height 10
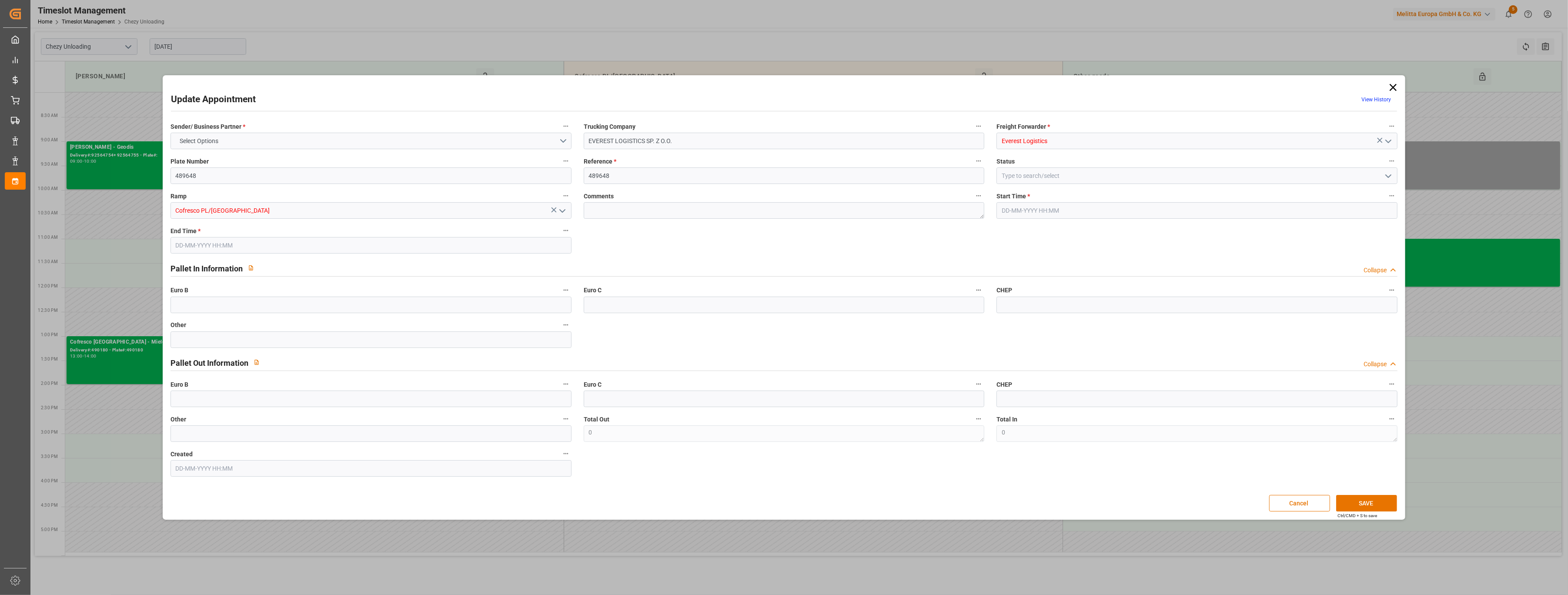
type input "[DATE] 14:00"
type input "[DATE] 15:00"
type input "[DATE] 14:00"
click at [774, 216] on input "[DATE] 14:00" at bounding box center [1197, 210] width 401 height 16
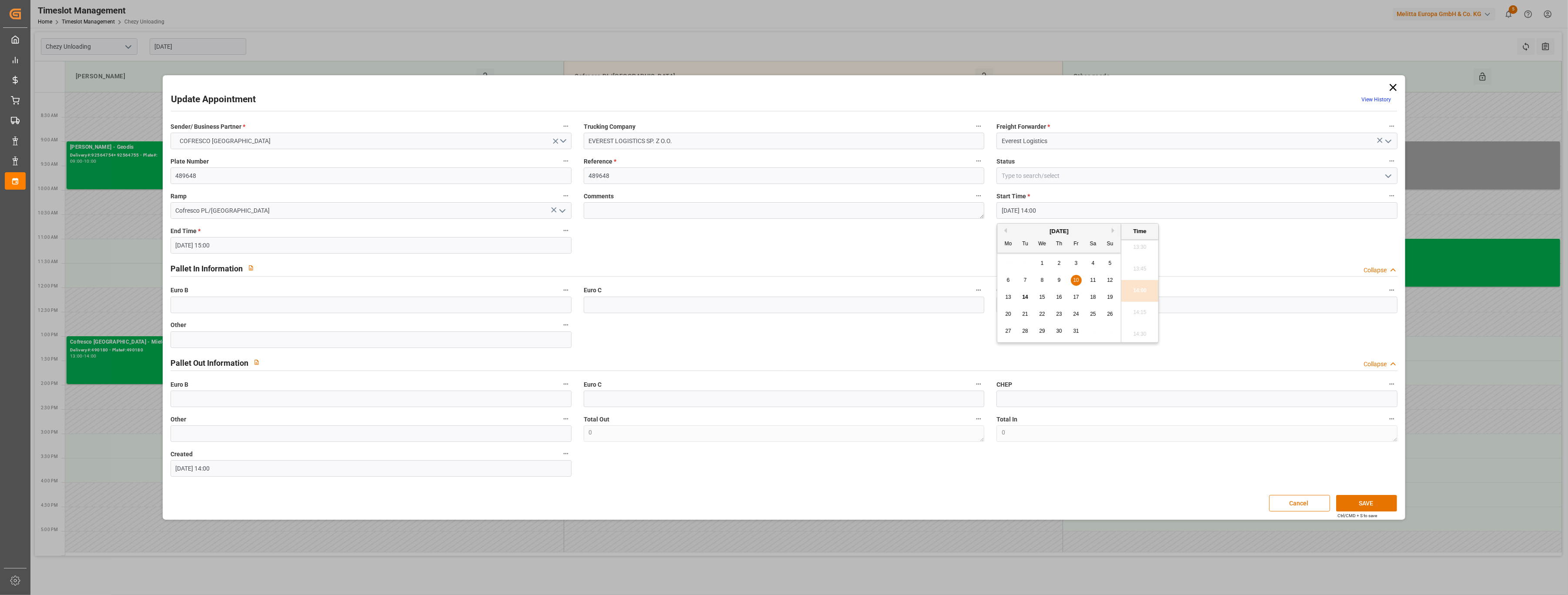
click at [774, 297] on span "14" at bounding box center [1024, 297] width 5 height 6
type input "[DATE] 14:00"
click at [774, 285] on li "14:00" at bounding box center [1139, 291] width 37 height 22
click at [254, 245] on input "[DATE] 15:00" at bounding box center [371, 245] width 401 height 16
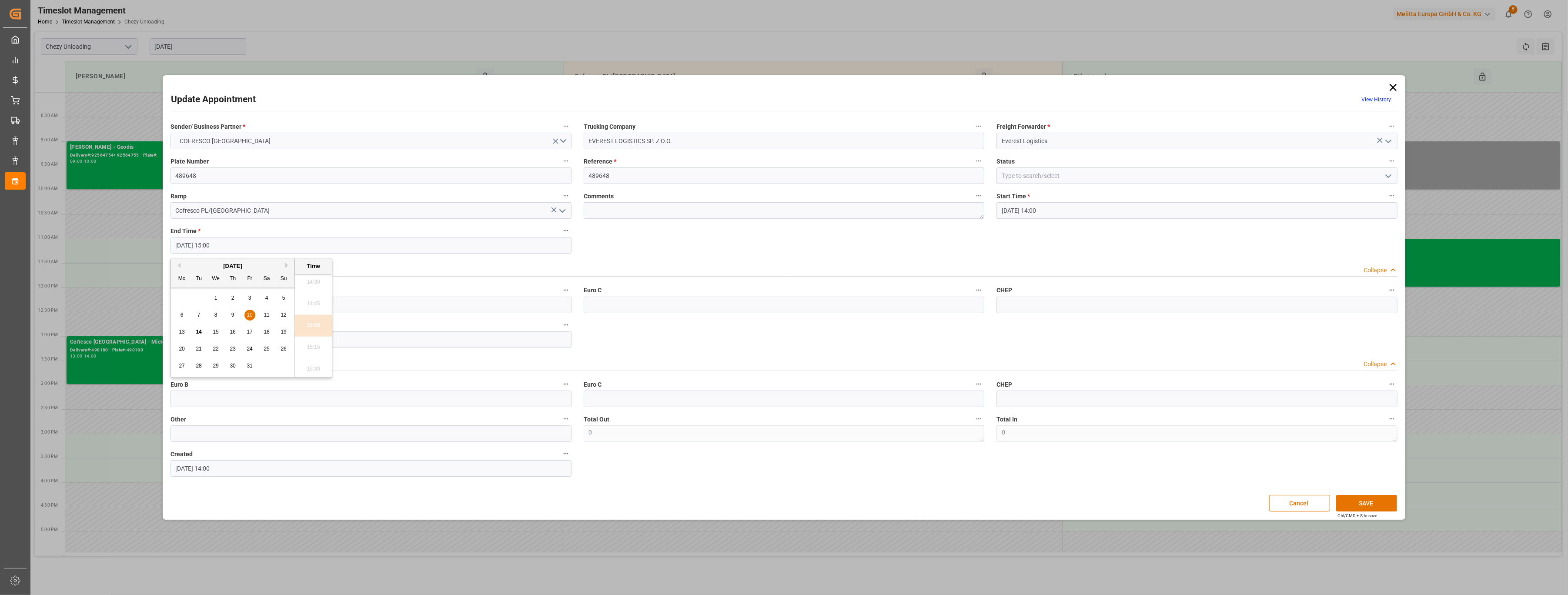
click at [200, 334] on span "14" at bounding box center [198, 332] width 5 height 6
type input "[DATE] 15:00"
click at [318, 325] on li "15:00" at bounding box center [313, 325] width 37 height 22
click at [693, 136] on input "EVEREST LOGISTICS SP. Z O.O." at bounding box center [784, 141] width 401 height 16
click at [774, 178] on input at bounding box center [1197, 175] width 401 height 16
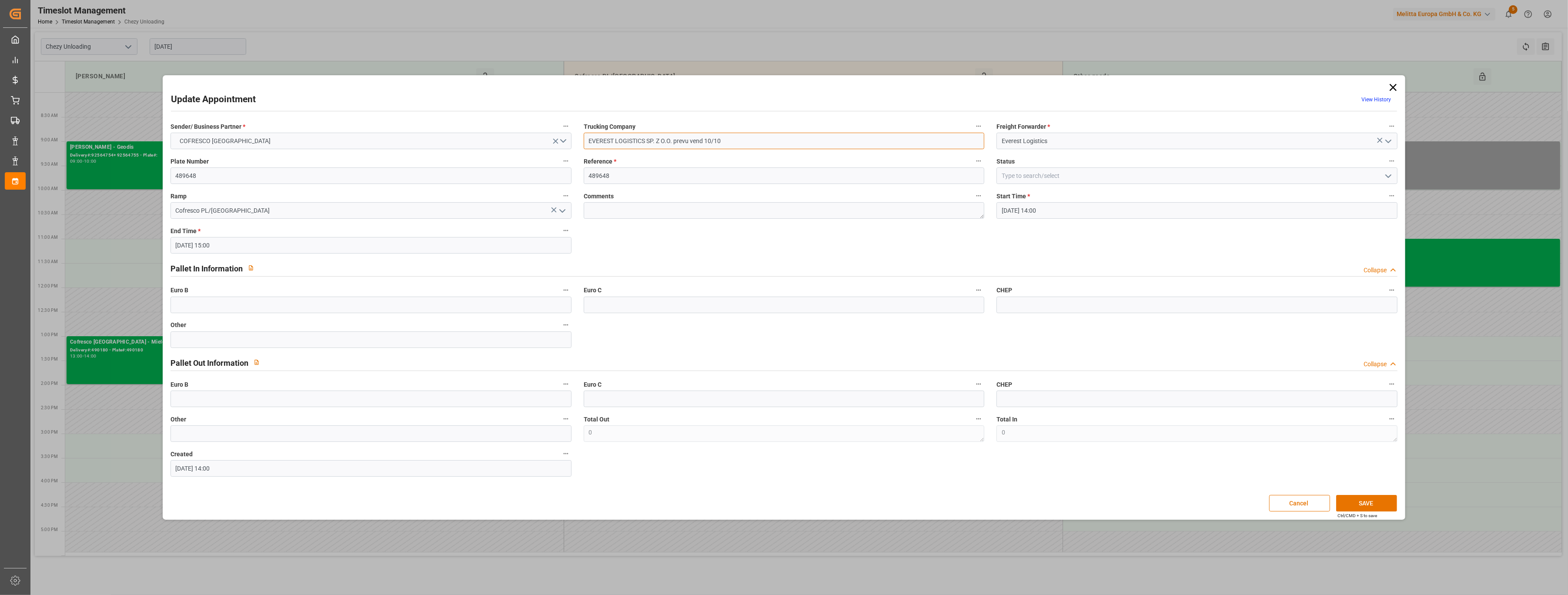
click at [774, 143] on input "EVEREST LOGISTICS SP. Z O.O. prevu vend 10/10" at bounding box center [784, 141] width 401 height 16
type input "EVEREST LOGISTICS SP. Z O.O. prevu vend 10/10 melange food"
click at [774, 178] on input at bounding box center [1197, 175] width 401 height 16
click at [774, 178] on icon "open menu" at bounding box center [1388, 176] width 10 height 10
click at [774, 211] on div "In Progress" at bounding box center [1197, 215] width 400 height 19
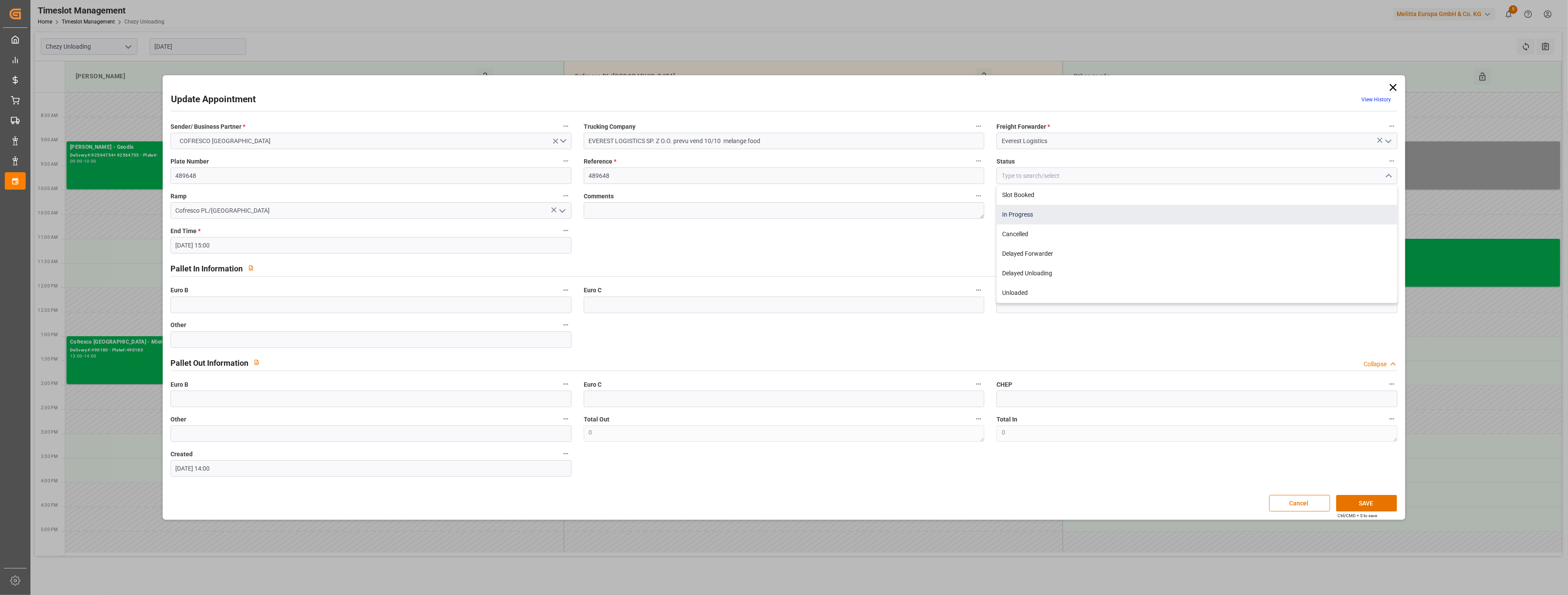
type input "In Progress"
click at [774, 388] on button "SAVE" at bounding box center [1367, 503] width 61 height 16
click at [774, 209] on input "[DATE] 14:00" at bounding box center [1197, 210] width 401 height 16
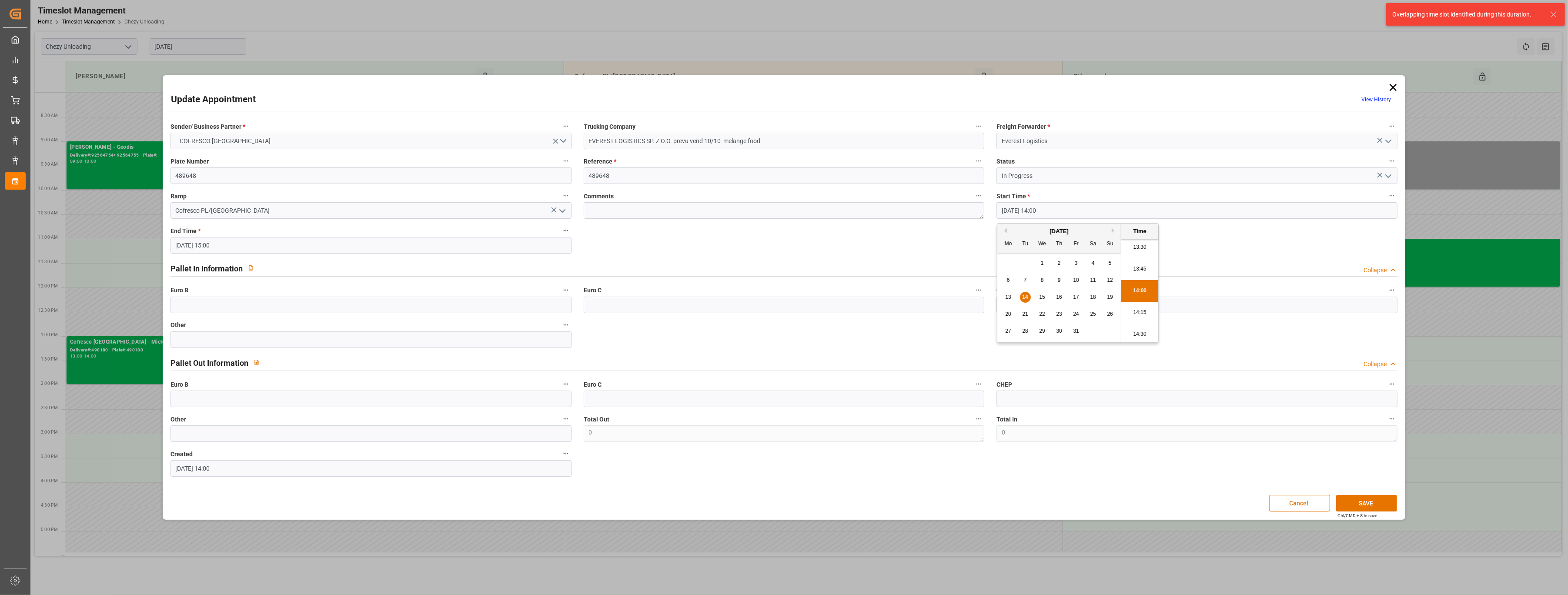
click at [774, 296] on span "14" at bounding box center [1024, 297] width 5 height 6
drag, startPoint x: 1138, startPoint y: 330, endPoint x: 1143, endPoint y: 330, distance: 5.0
click at [774, 330] on li "14:30" at bounding box center [1139, 335] width 37 height 22
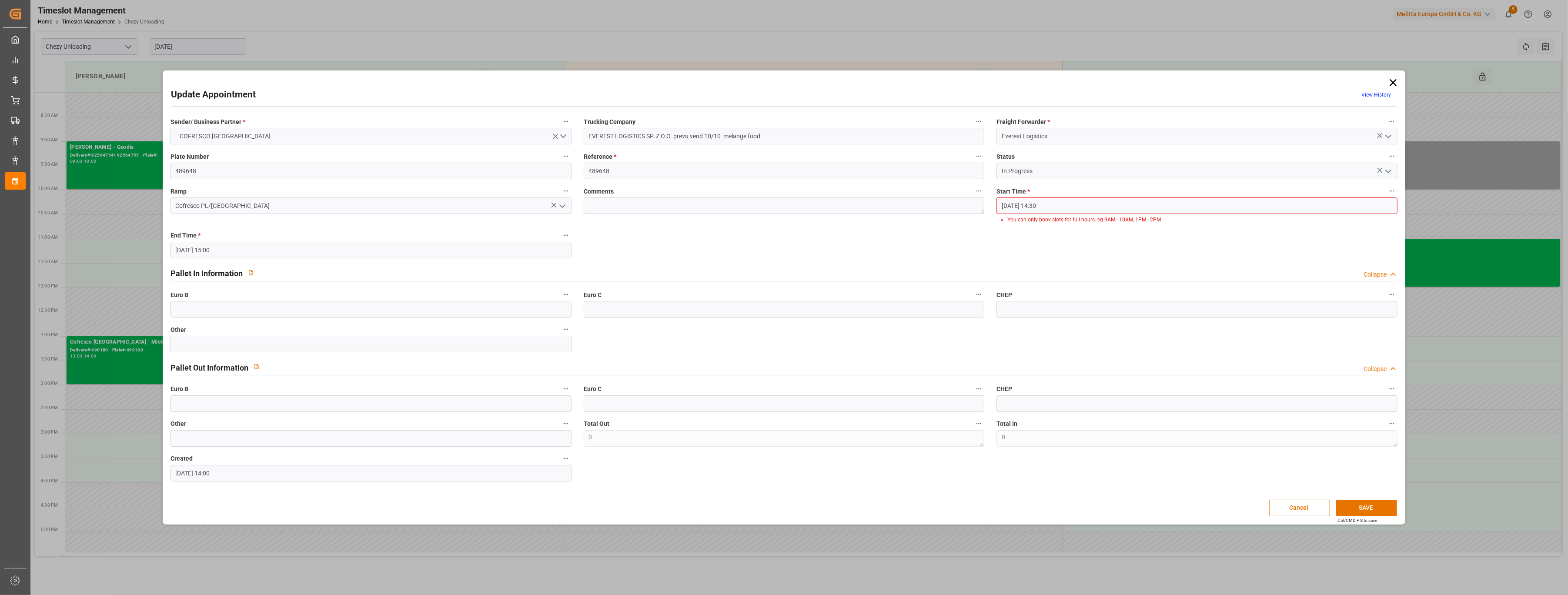
click at [774, 330] on div "Sender/ Business Partner * COFRESCO POLAND Trucking Company EVEREST LOGISTICS S…" at bounding box center [784, 298] width 1239 height 372
click at [774, 207] on input "14-10-2025 14:30" at bounding box center [1197, 205] width 401 height 16
click at [774, 237] on li "15:00" at bounding box center [1139, 240] width 37 height 22
type input "[DATE] 15:00"
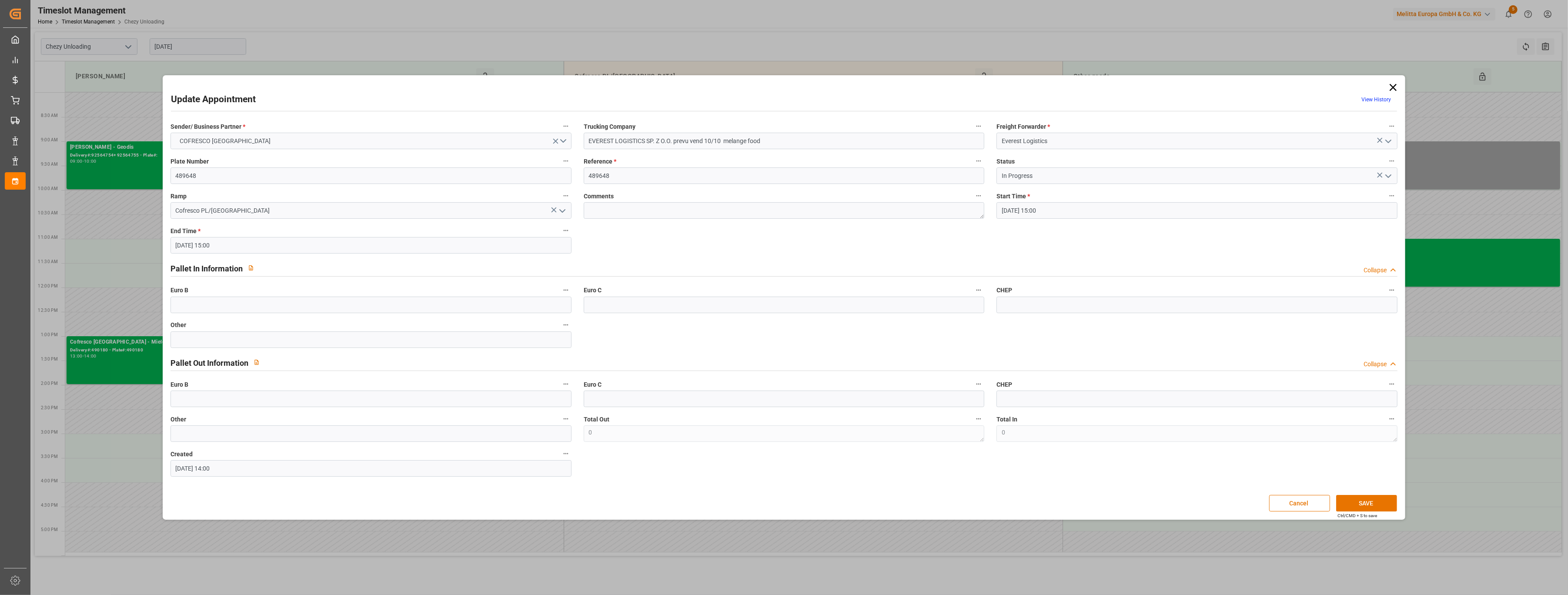
click at [229, 246] on input "[DATE] 15:00" at bounding box center [371, 245] width 401 height 16
click at [194, 335] on div "14" at bounding box center [199, 332] width 11 height 10
click at [324, 350] on li "16:00" at bounding box center [313, 355] width 37 height 22
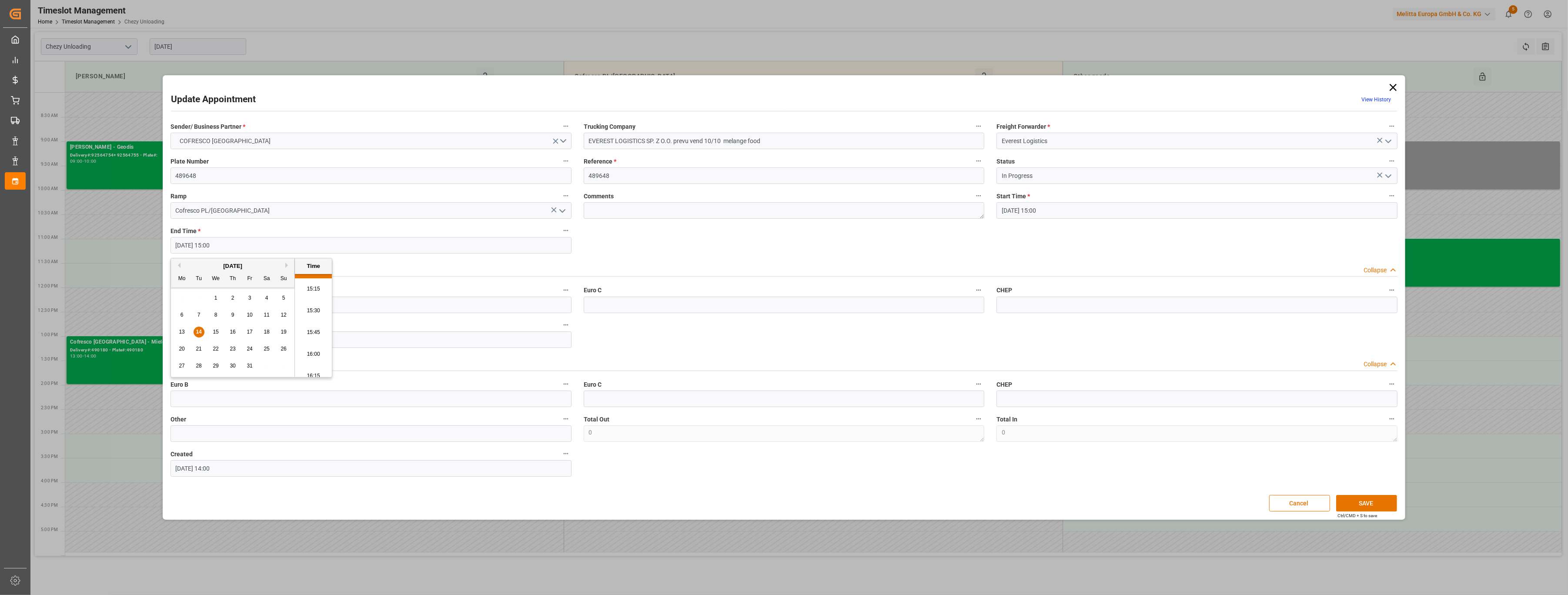
type input "14-10-2025 16:00"
click at [774, 388] on button "SAVE" at bounding box center [1367, 503] width 61 height 16
click at [774, 388] on button "Cancel" at bounding box center [1300, 503] width 61 height 16
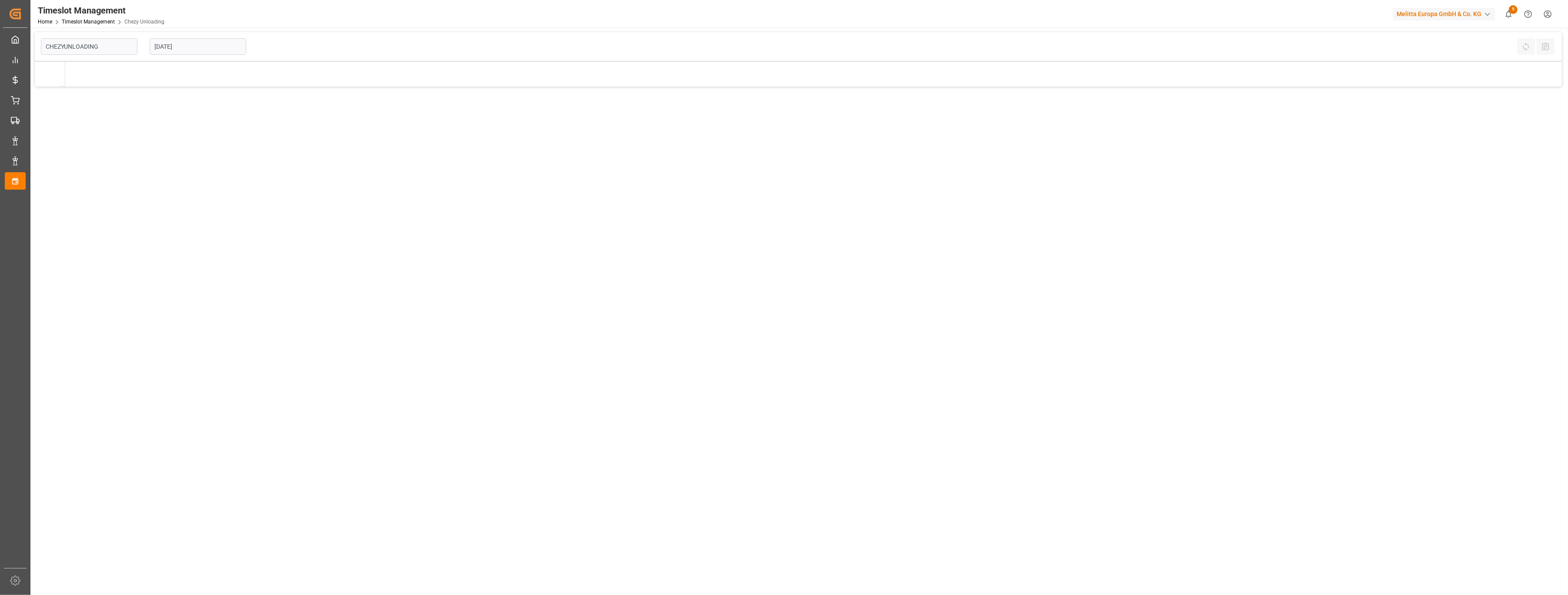
type input "Chezy Unloading"
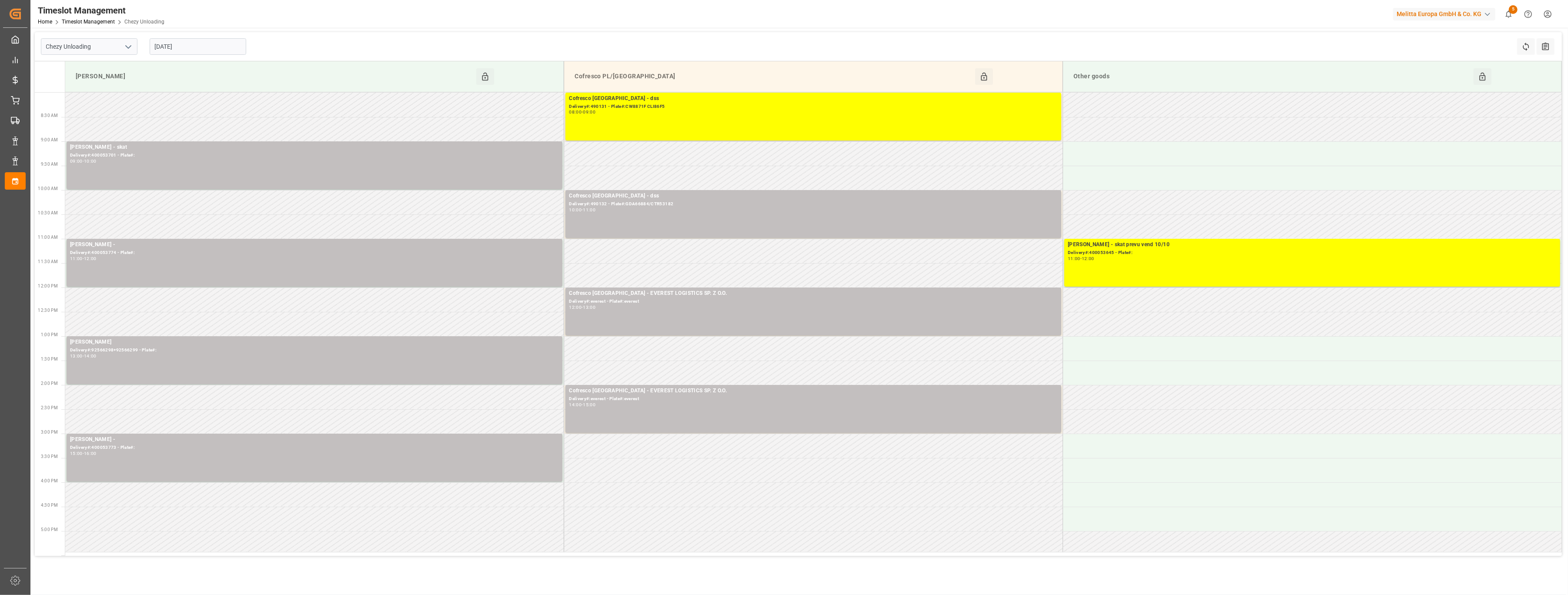
click at [200, 42] on input "[DATE]" at bounding box center [198, 46] width 97 height 16
click at [103, 49] on input "Chezy Unloading" at bounding box center [89, 46] width 97 height 16
click at [200, 41] on input "[DATE]" at bounding box center [198, 46] width 97 height 16
click at [228, 117] on span "10" at bounding box center [228, 116] width 5 height 6
type input "[DATE]"
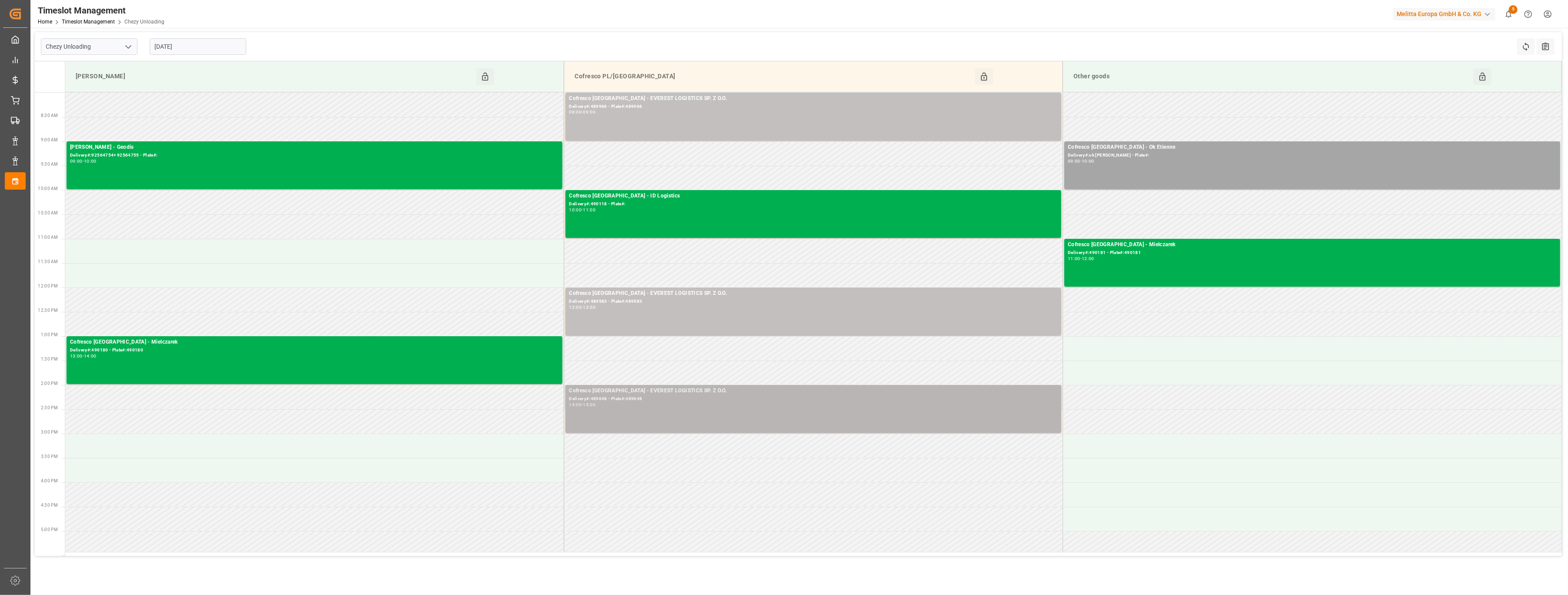
click at [813, 411] on div "Cofresco [GEOGRAPHIC_DATA] - EVEREST LOGISTICS SP. Z O.O. Delivery#:489648 - Pl…" at bounding box center [813, 408] width 489 height 44
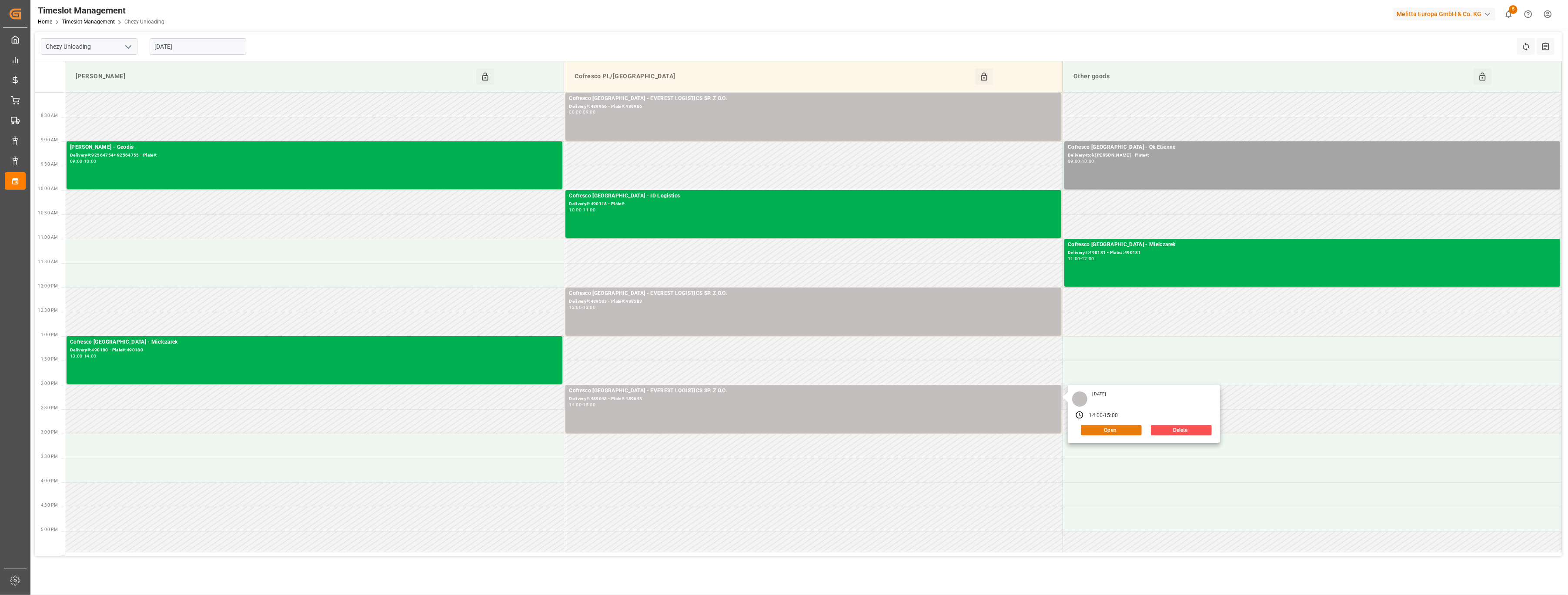
click at [1108, 426] on button "Open" at bounding box center [1111, 430] width 61 height 10
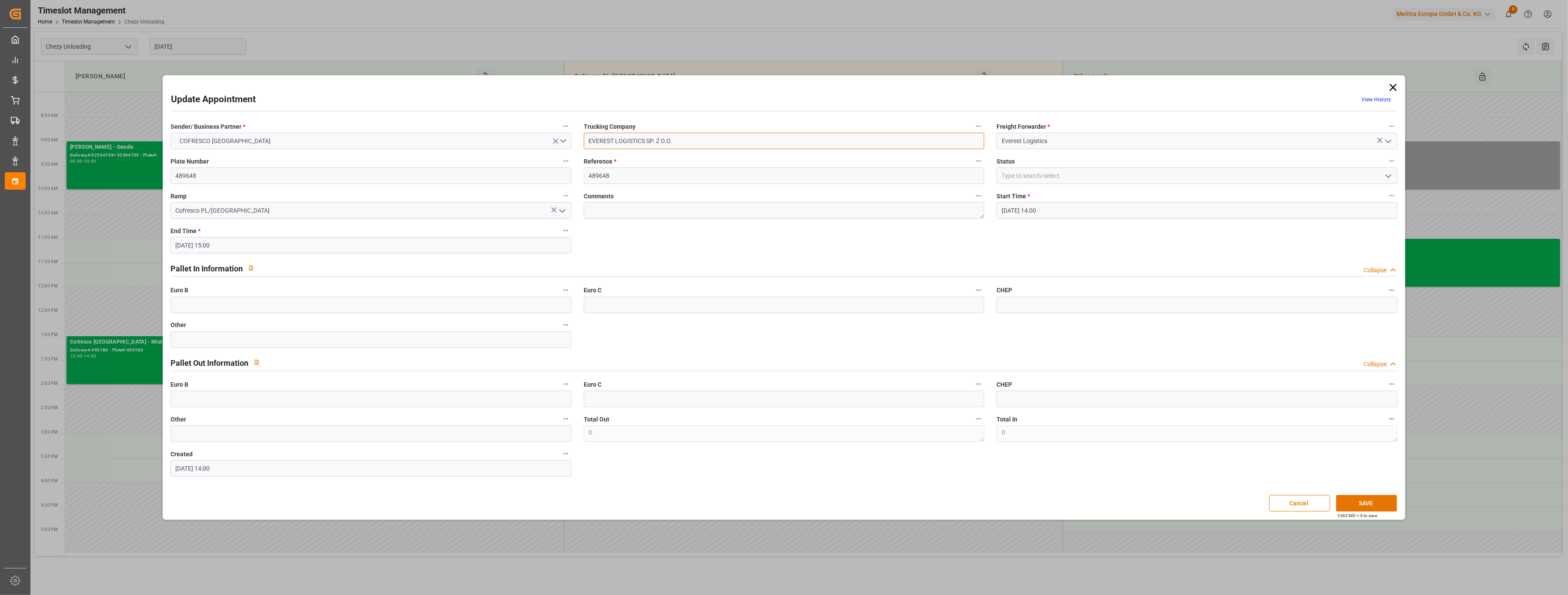
click at [741, 139] on input "EVEREST LOGISTICS SP. Z O.O." at bounding box center [784, 141] width 401 height 16
type input "EVEREST LOGISTICS SP. Z O.O. melange food 10/10"
click at [1089, 208] on input "[DATE] 14:00" at bounding box center [1197, 210] width 401 height 16
click at [1023, 299] on span "14" at bounding box center [1024, 297] width 5 height 6
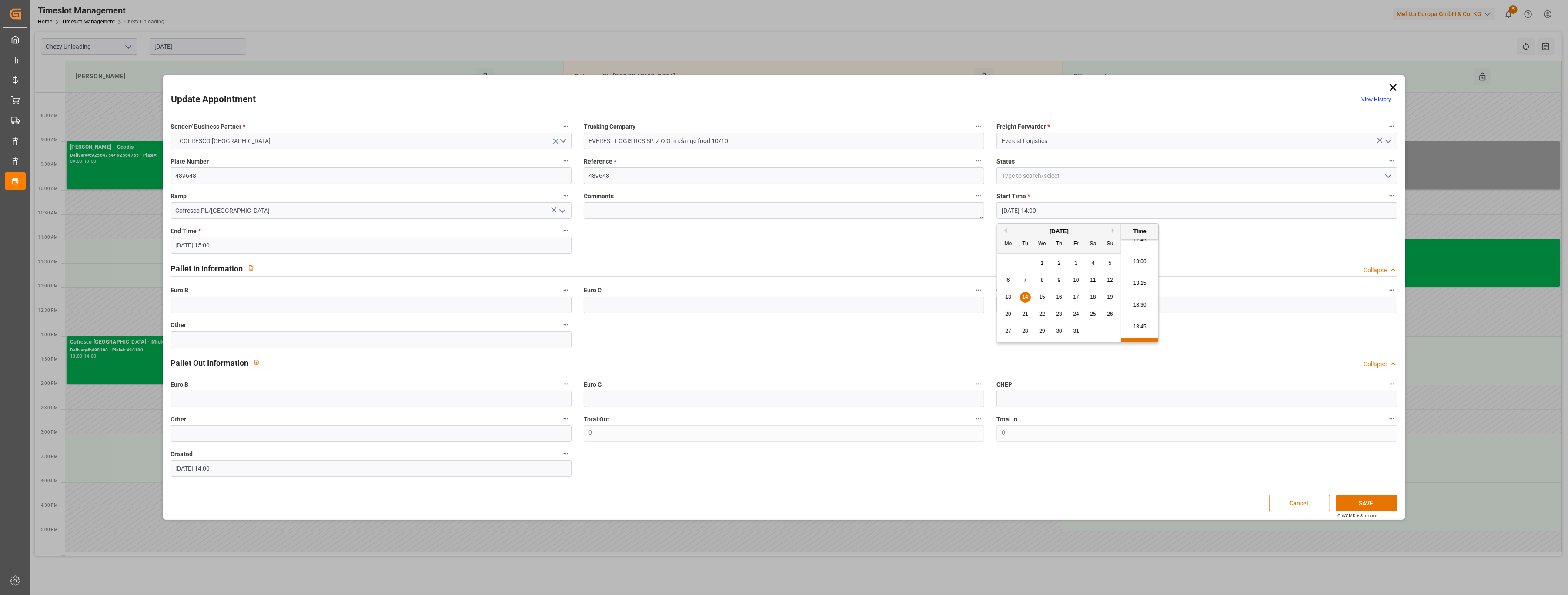
scroll to position [1118, 0]
click at [1146, 257] on li "13:00" at bounding box center [1139, 262] width 37 height 22
type input "[DATE] 13:00"
click at [370, 252] on input "[DATE] 15:00" at bounding box center [371, 245] width 401 height 16
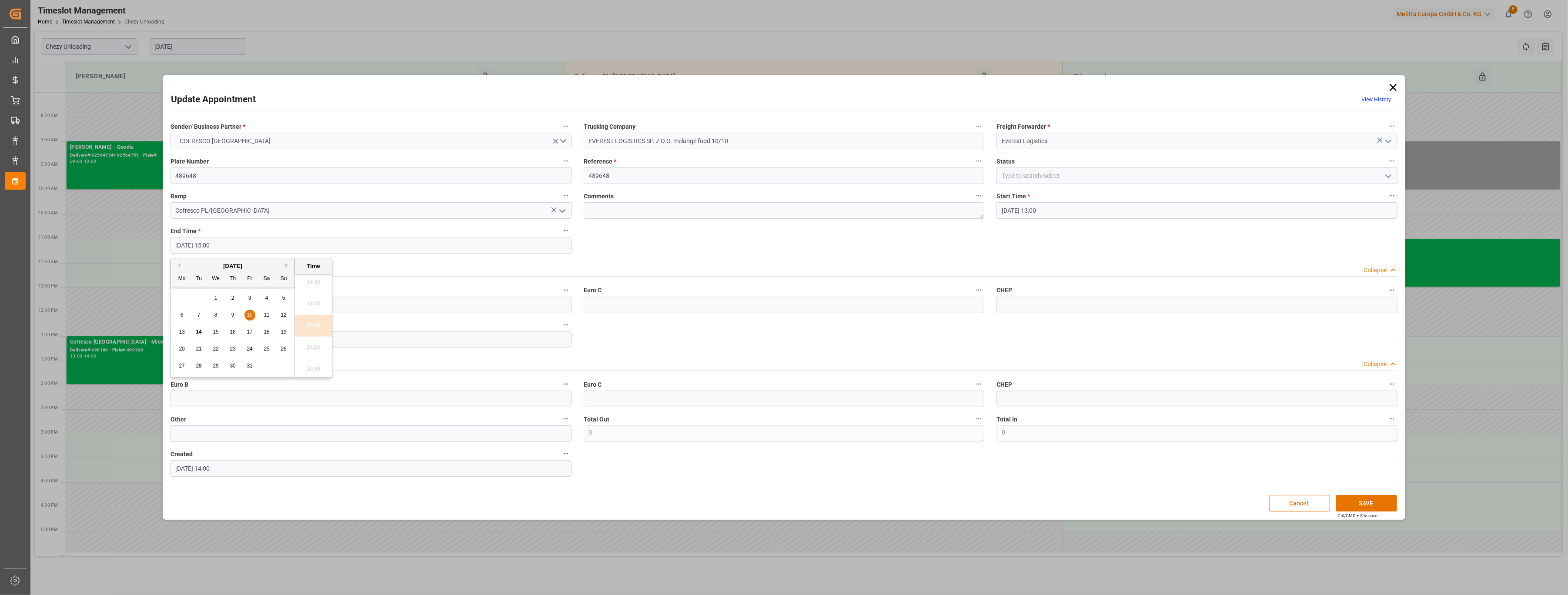
click at [197, 332] on span "14" at bounding box center [198, 332] width 5 height 6
click at [317, 298] on li "14:00" at bounding box center [313, 296] width 37 height 22
type input "[DATE] 14:00"
click at [1084, 175] on input at bounding box center [1197, 175] width 401 height 16
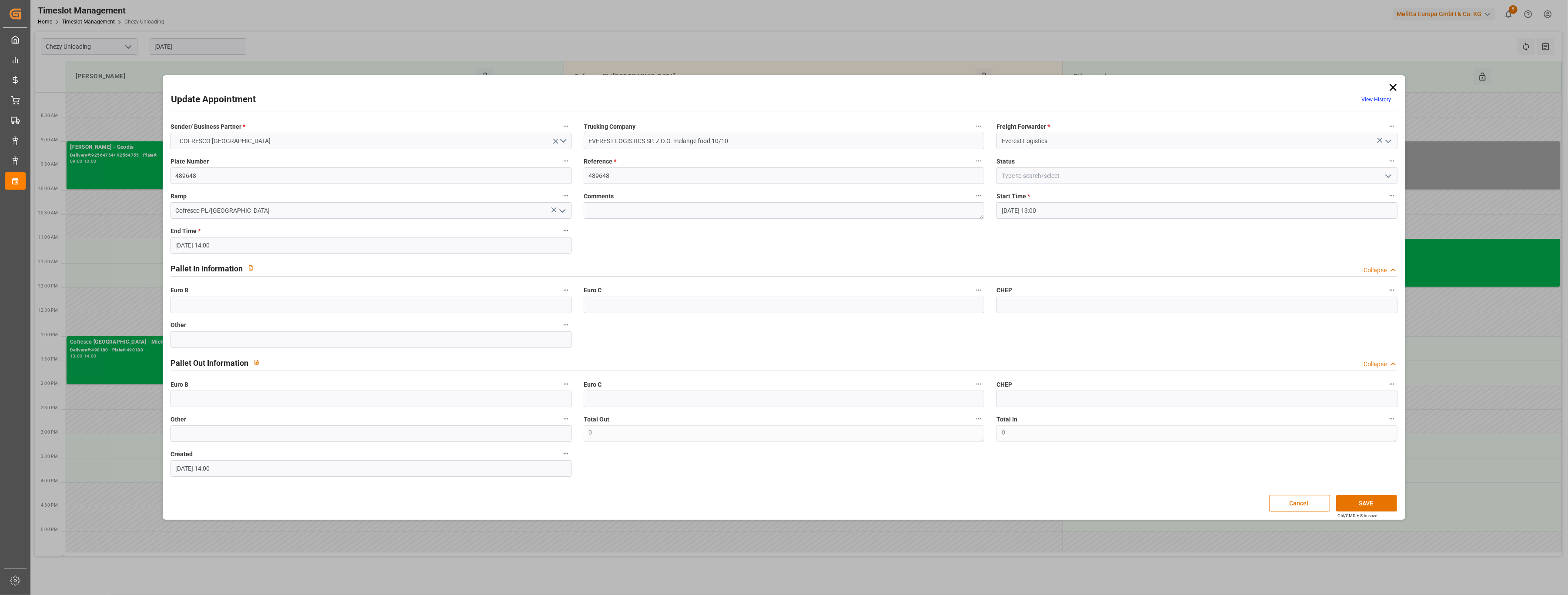
click at [1389, 176] on polyline "open menu" at bounding box center [1388, 176] width 5 height 2
click at [1353, 211] on div "In Progress" at bounding box center [1197, 215] width 400 height 19
type input "In Progress"
click at [1371, 496] on button "SAVE" at bounding box center [1367, 503] width 61 height 16
drag, startPoint x: 1151, startPoint y: 91, endPoint x: 1077, endPoint y: 120, distance: 79.5
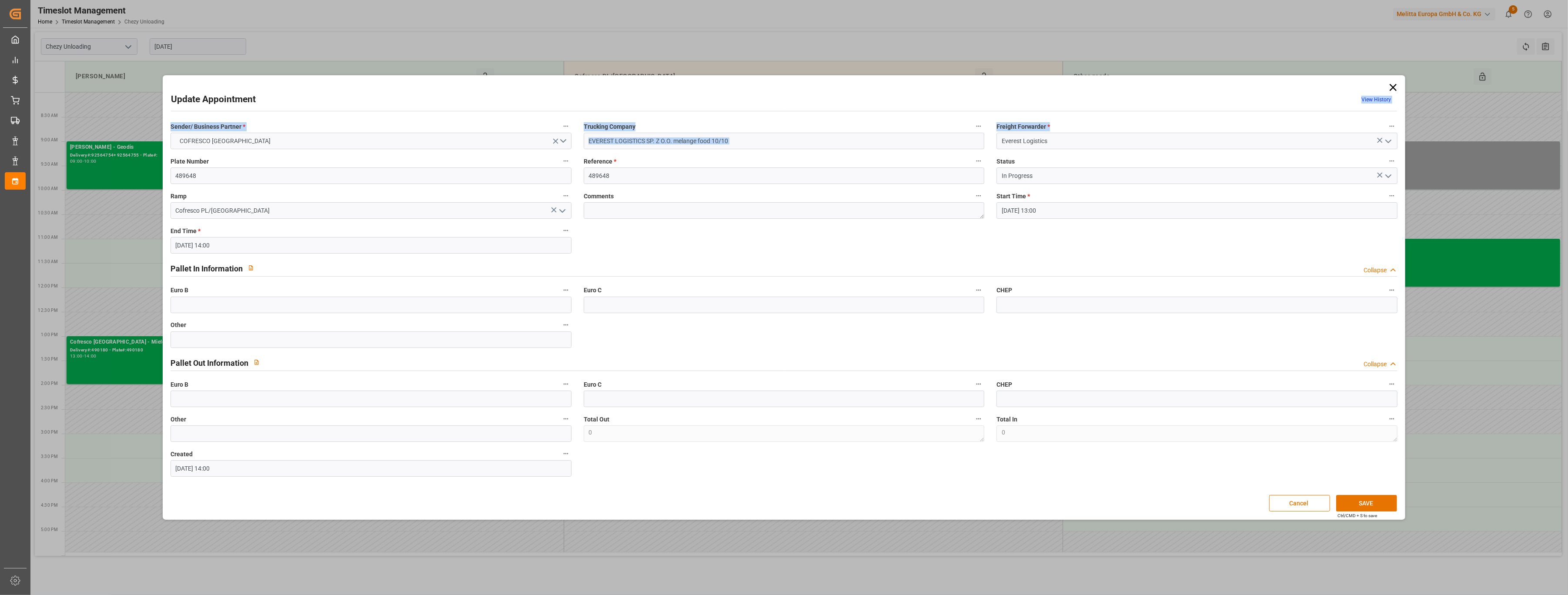
click at [1077, 120] on div "Update Appointment View History Sender/ Business Partner * COFRESCO POLAND Truc…" at bounding box center [784, 297] width 1238 height 440
click at [1065, 212] on input "[DATE] 13:00" at bounding box center [1197, 210] width 401 height 16
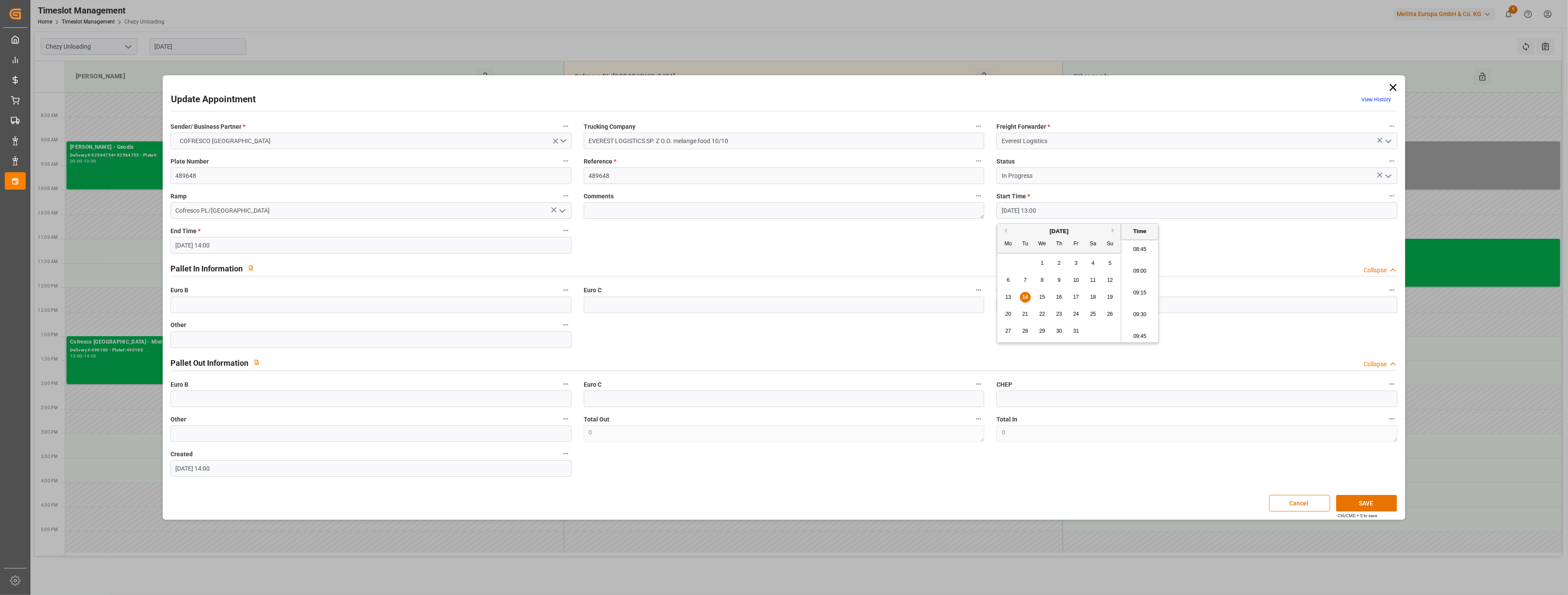
scroll to position [742, 0]
click at [1141, 291] on li "09:00" at bounding box center [1139, 291] width 37 height 22
type input "[DATE] 09:00"
click at [306, 249] on input "[DATE] 14:00" at bounding box center [371, 245] width 401 height 16
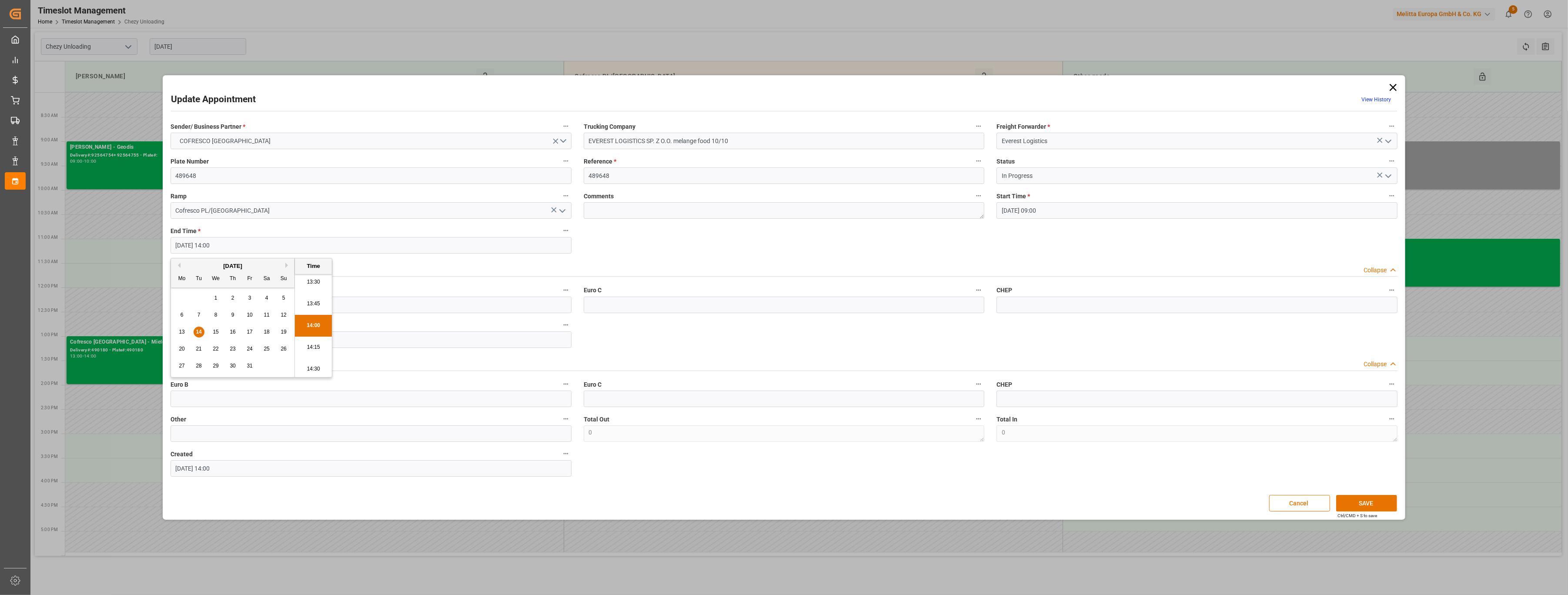
click at [195, 333] on div "14" at bounding box center [199, 332] width 11 height 10
click at [316, 321] on li "10:00" at bounding box center [313, 325] width 37 height 22
type input "[DATE] 10:00"
click at [1362, 508] on button "SAVE" at bounding box center [1367, 503] width 61 height 16
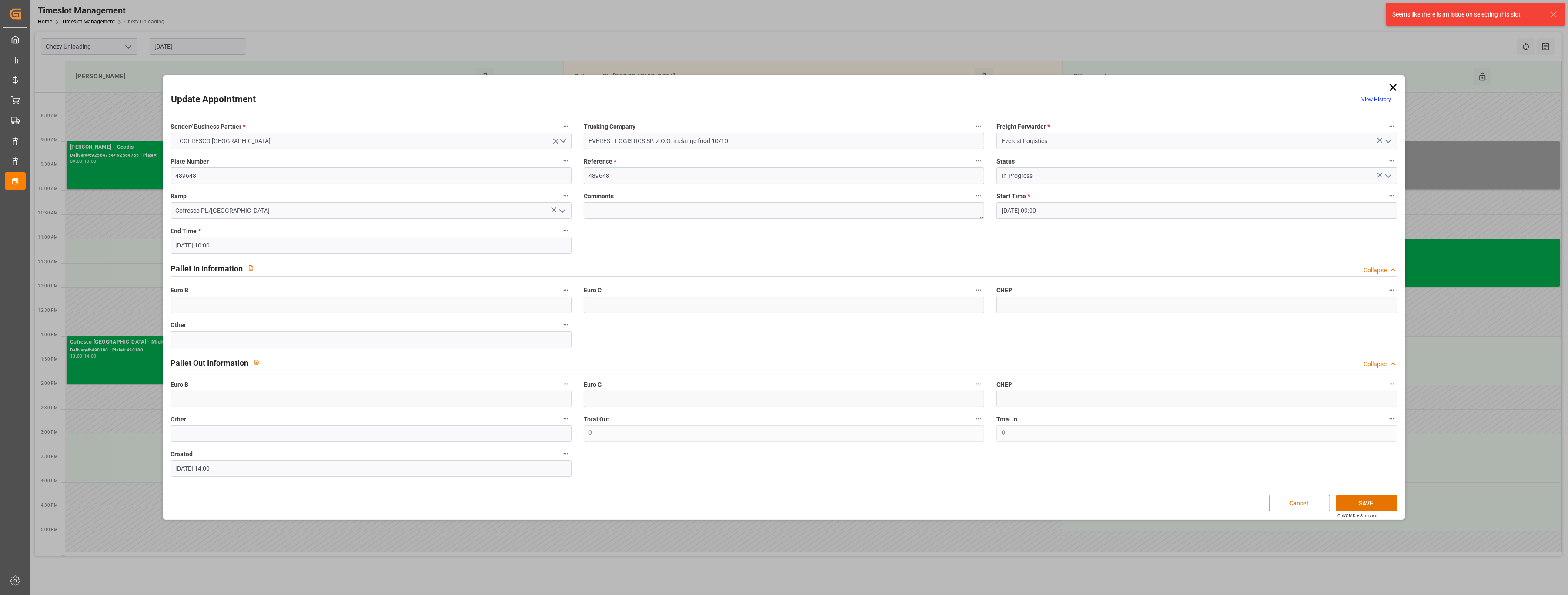
click at [1067, 210] on input "[DATE] 09:00" at bounding box center [1197, 210] width 401 height 16
click at [1141, 268] on li "08:00" at bounding box center [1139, 262] width 37 height 22
type input "[DATE] 08:00"
click at [295, 245] on input "[DATE] 10:00" at bounding box center [371, 245] width 401 height 16
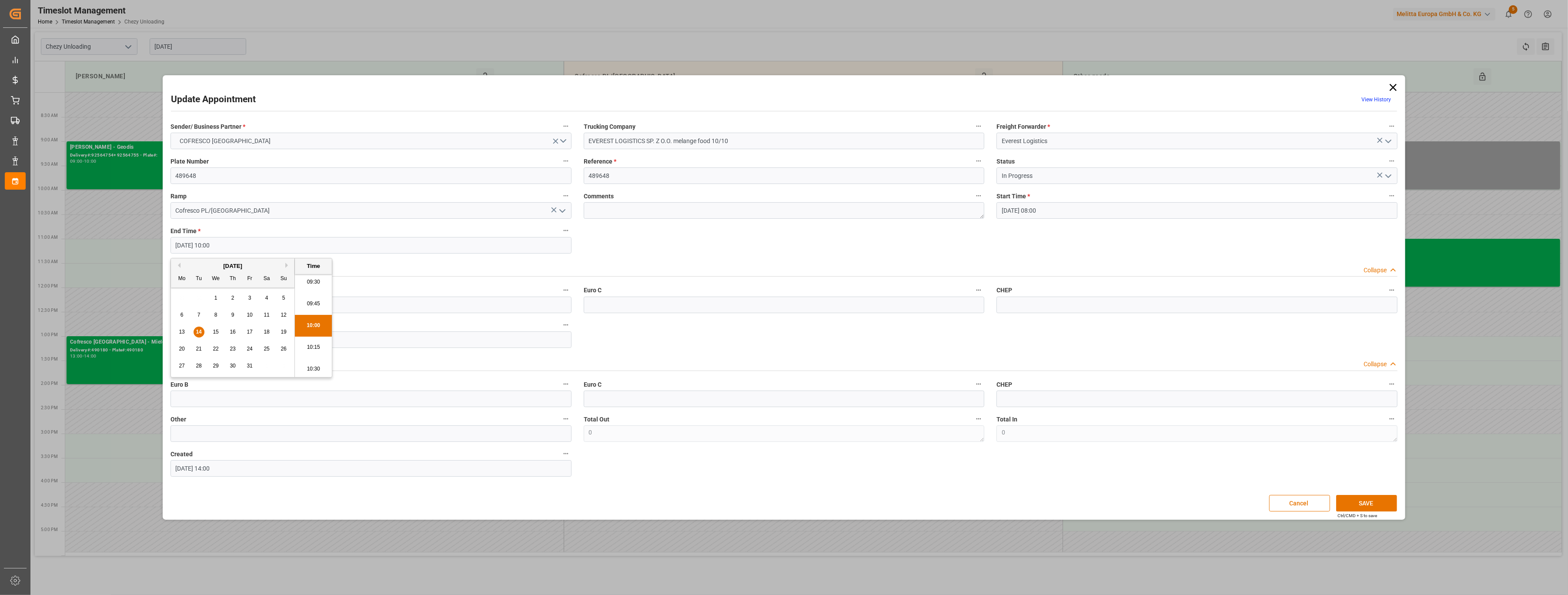
scroll to position [770, 0]
click at [318, 299] on li "09:00" at bounding box center [313, 297] width 37 height 22
type input "[DATE] 09:00"
click at [1369, 503] on button "SAVE" at bounding box center [1367, 503] width 61 height 16
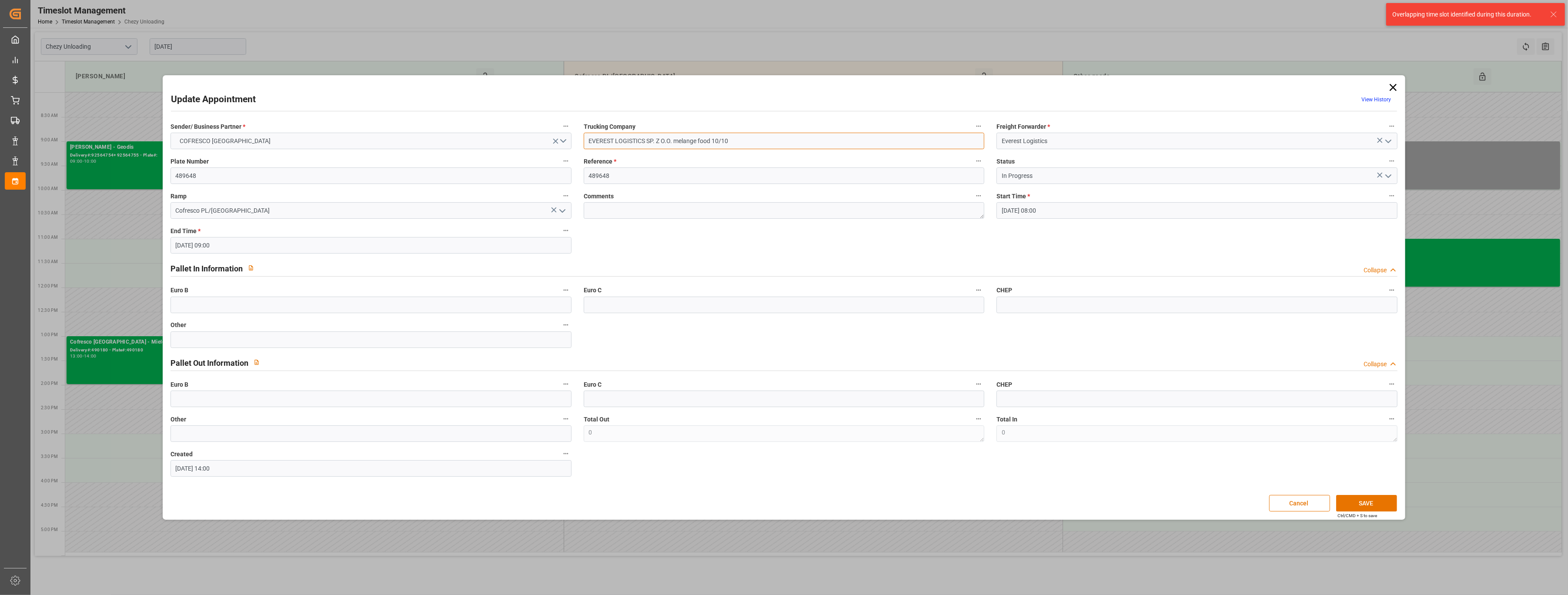
drag, startPoint x: 778, startPoint y: 144, endPoint x: 480, endPoint y: 153, distance: 298.1
click at [476, 152] on div "Sender/ Business Partner * COFRESCO [GEOGRAPHIC_DATA] Trucking Company EVEREST …" at bounding box center [784, 298] width 1239 height 362
click at [1306, 506] on button "Cancel" at bounding box center [1300, 503] width 61 height 16
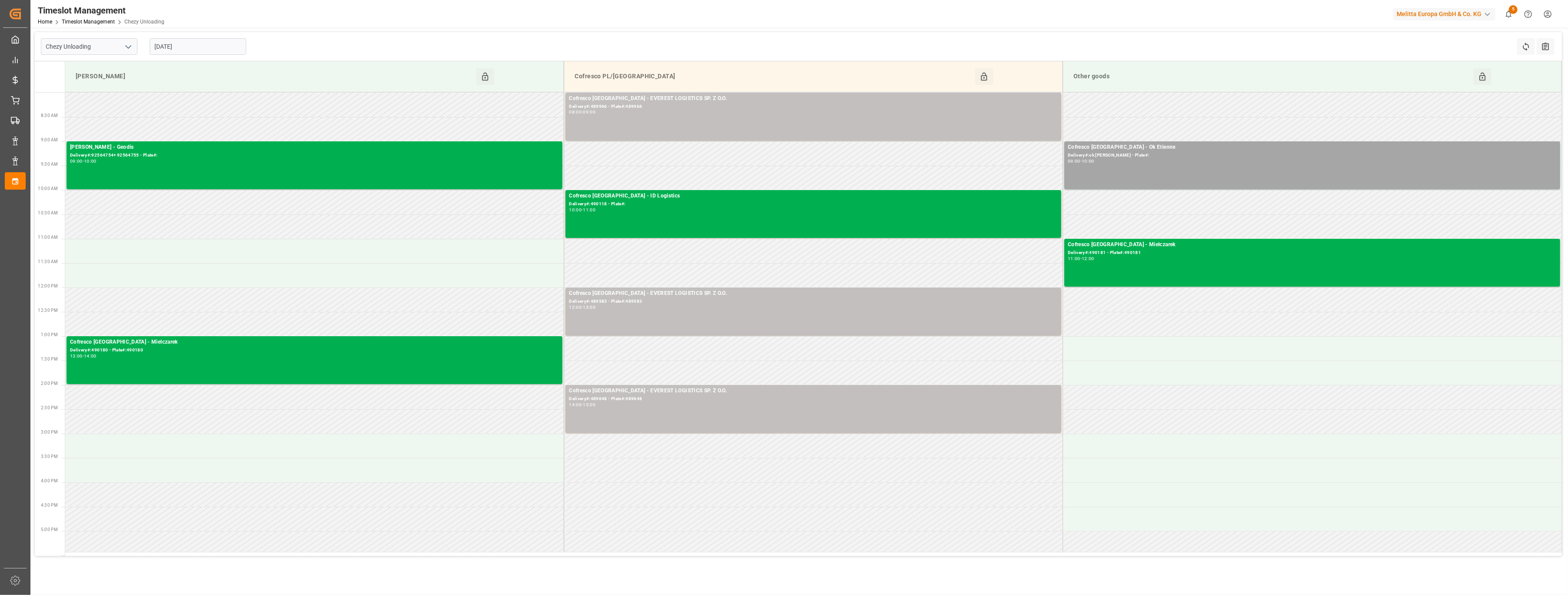
click at [210, 45] on input "[DATE]" at bounding box center [198, 46] width 97 height 16
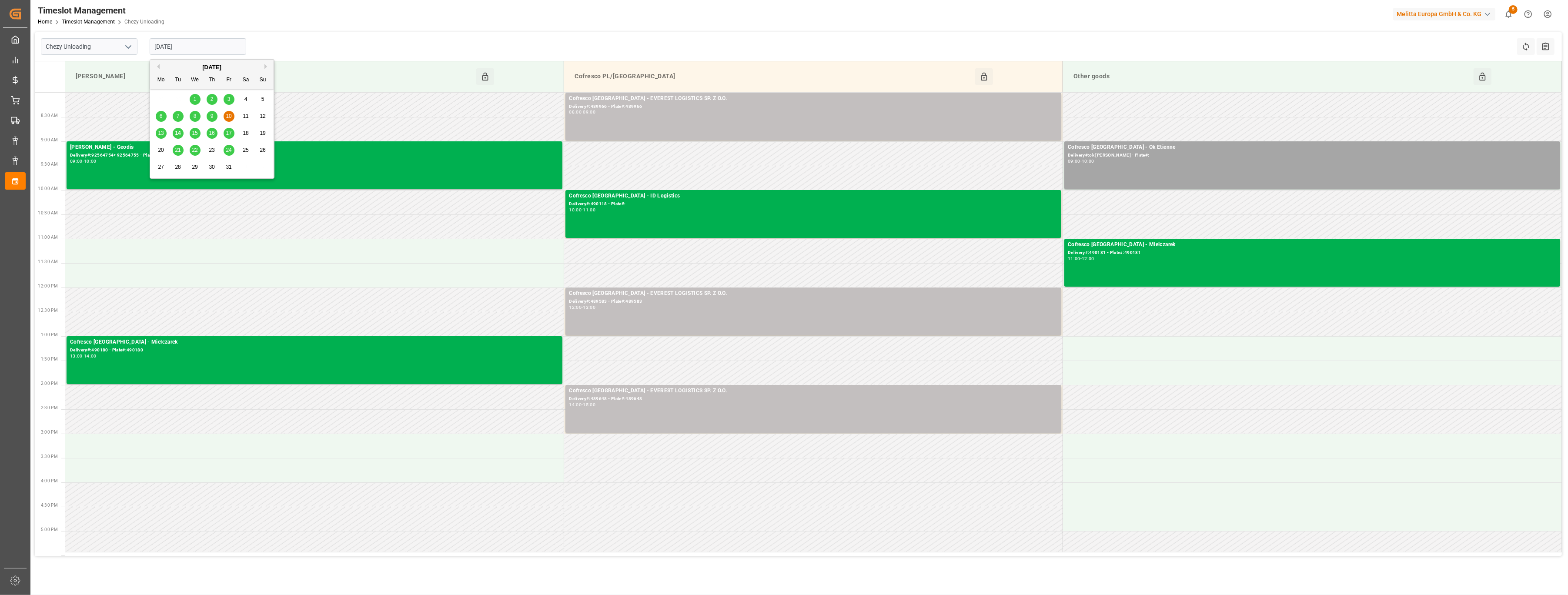
click at [177, 133] on span "14" at bounding box center [177, 133] width 5 height 6
type input "[DATE]"
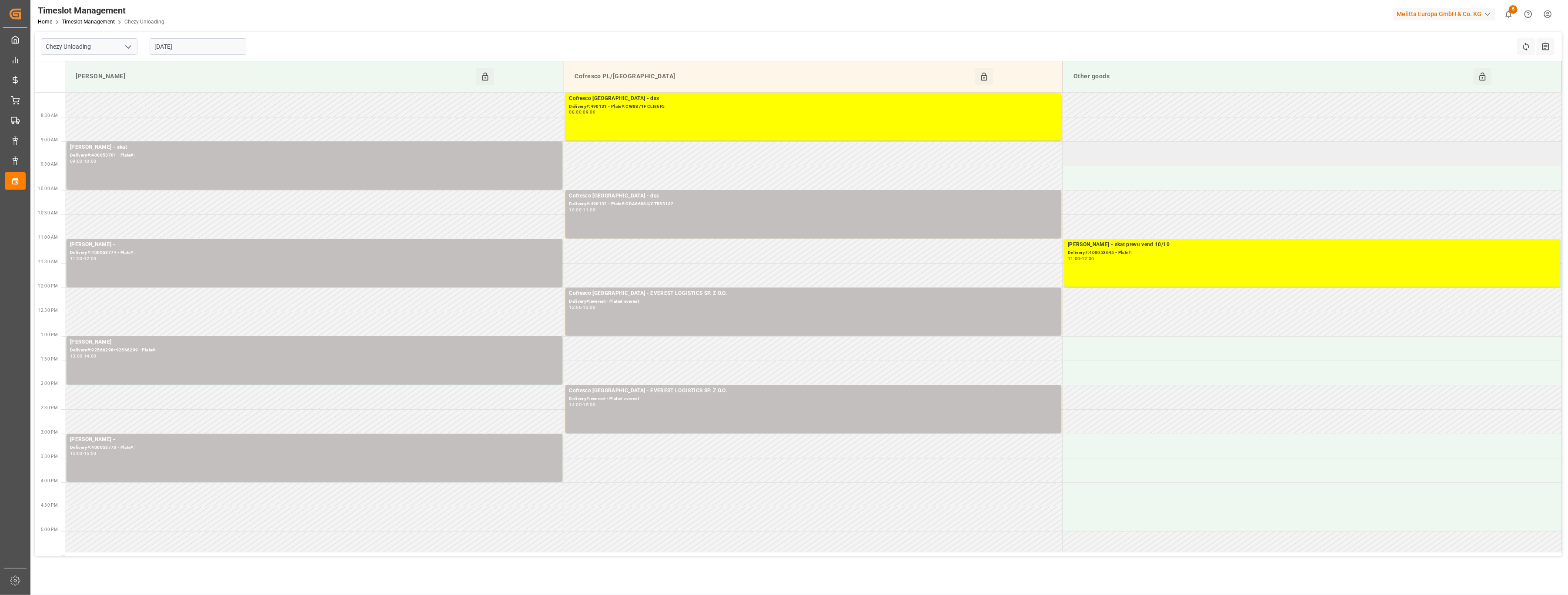
click at [1214, 156] on td at bounding box center [1312, 153] width 499 height 24
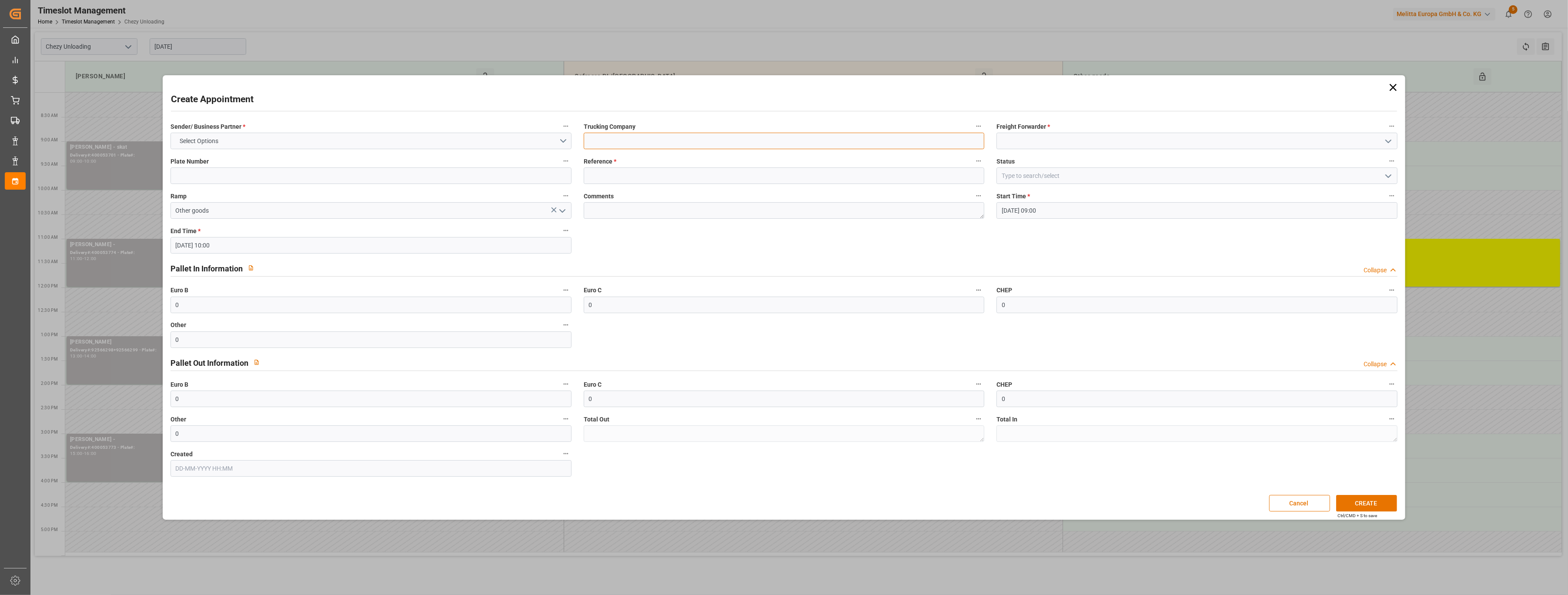
click at [686, 141] on input at bounding box center [784, 141] width 401 height 16
paste input "EVEREST LOGISTICS SP. Z O.O. melange food 10/10"
type input "EVEREST LOGISTICS SP. Z O.O. melange food 10/10"
click at [1110, 178] on input at bounding box center [1197, 175] width 401 height 16
click at [1381, 178] on div at bounding box center [1197, 175] width 401 height 16
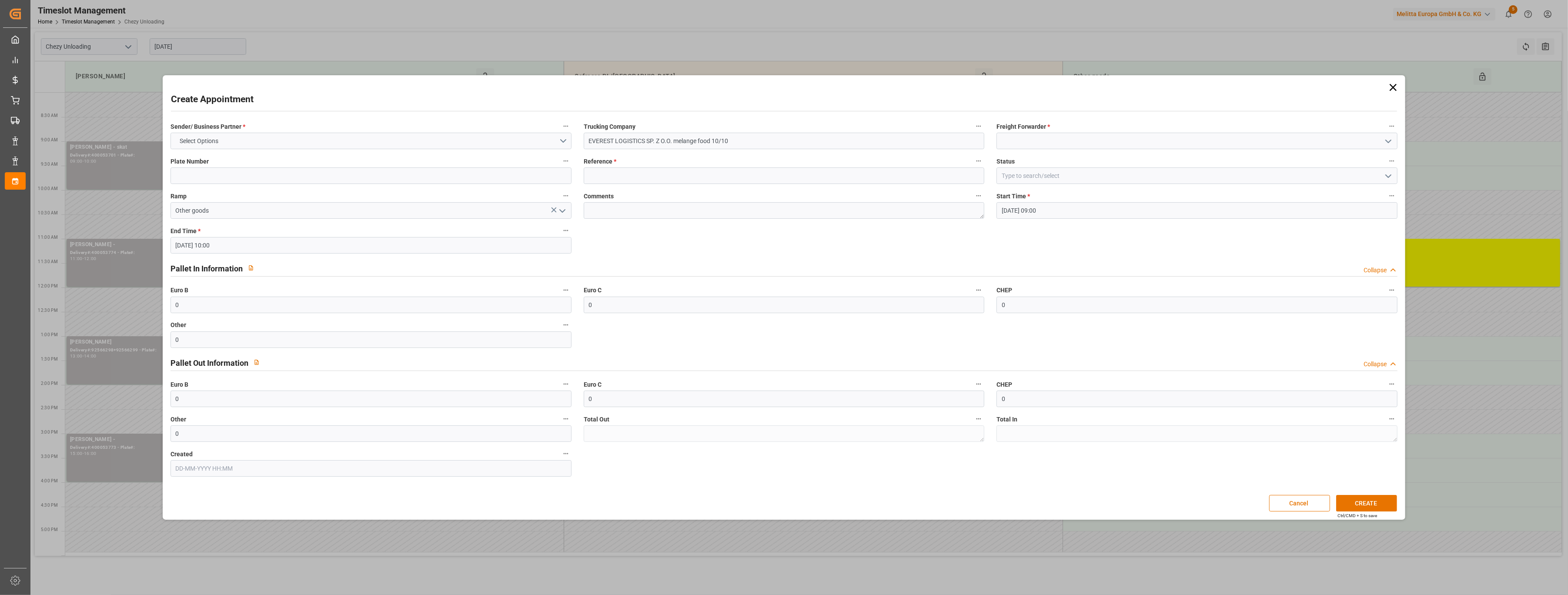
click at [1387, 178] on icon "open menu" at bounding box center [1388, 176] width 10 height 10
click at [1340, 208] on div "In Progress" at bounding box center [1197, 215] width 400 height 19
type input "In Progress"
click at [708, 178] on input at bounding box center [784, 175] width 401 height 16
type input "489648"
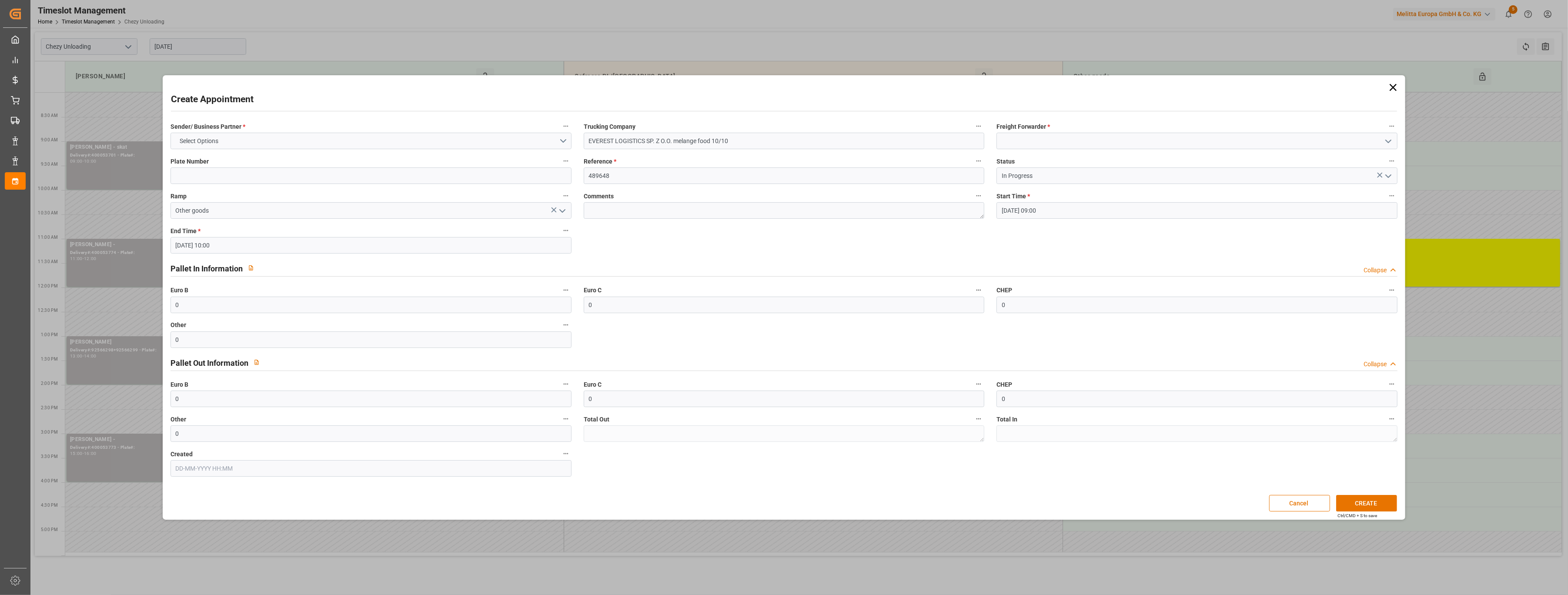
click at [1348, 498] on button "CREATE" at bounding box center [1367, 503] width 61 height 16
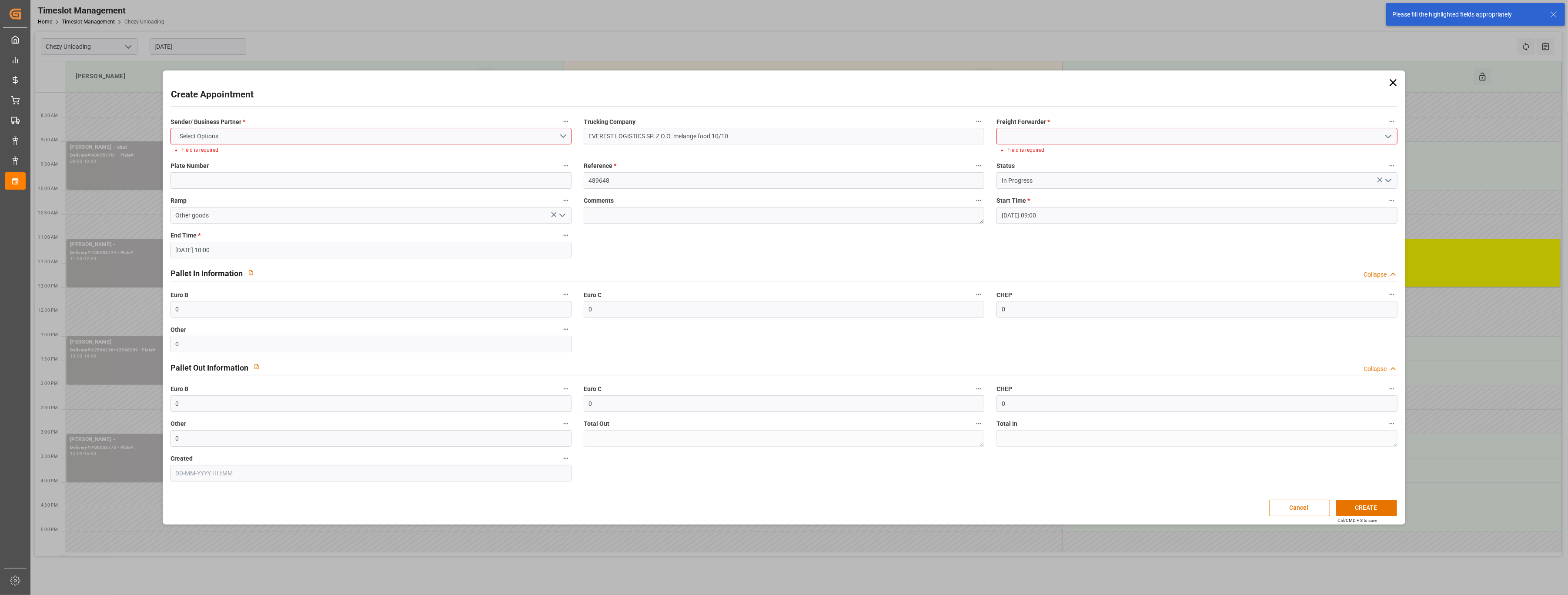
click at [1066, 139] on input at bounding box center [1197, 136] width 401 height 16
type input "o"
click at [1057, 150] on div "Everest Logistics" at bounding box center [1197, 155] width 400 height 19
type input "Everest Logistics"
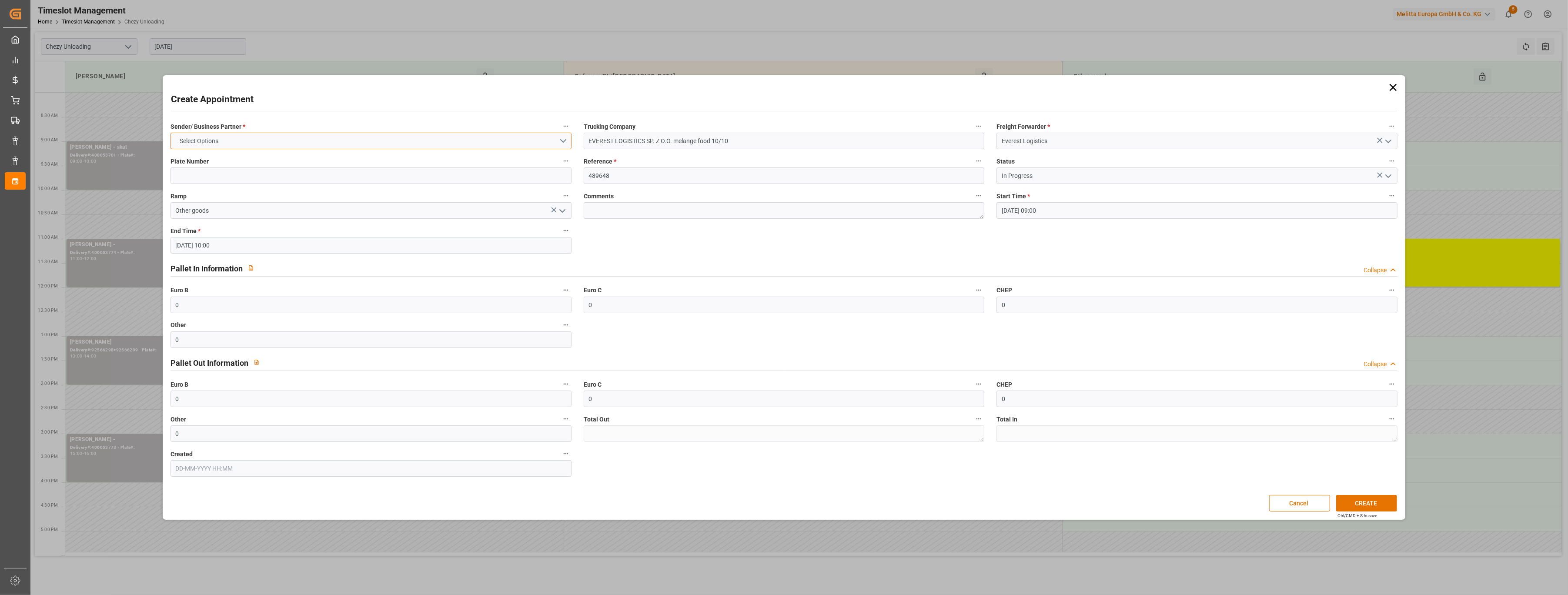
click at [352, 136] on button "Select Options" at bounding box center [371, 141] width 401 height 16
click at [333, 160] on div "COFRESCO [GEOGRAPHIC_DATA]" at bounding box center [371, 161] width 400 height 18
click at [1345, 493] on div "Create Appointment Sender/ Business Partner * COFRESCO [GEOGRAPHIC_DATA] Trucki…" at bounding box center [784, 297] width 1238 height 440
click at [1351, 499] on button "CREATE" at bounding box center [1367, 503] width 61 height 16
